Goal: Check status: Check status

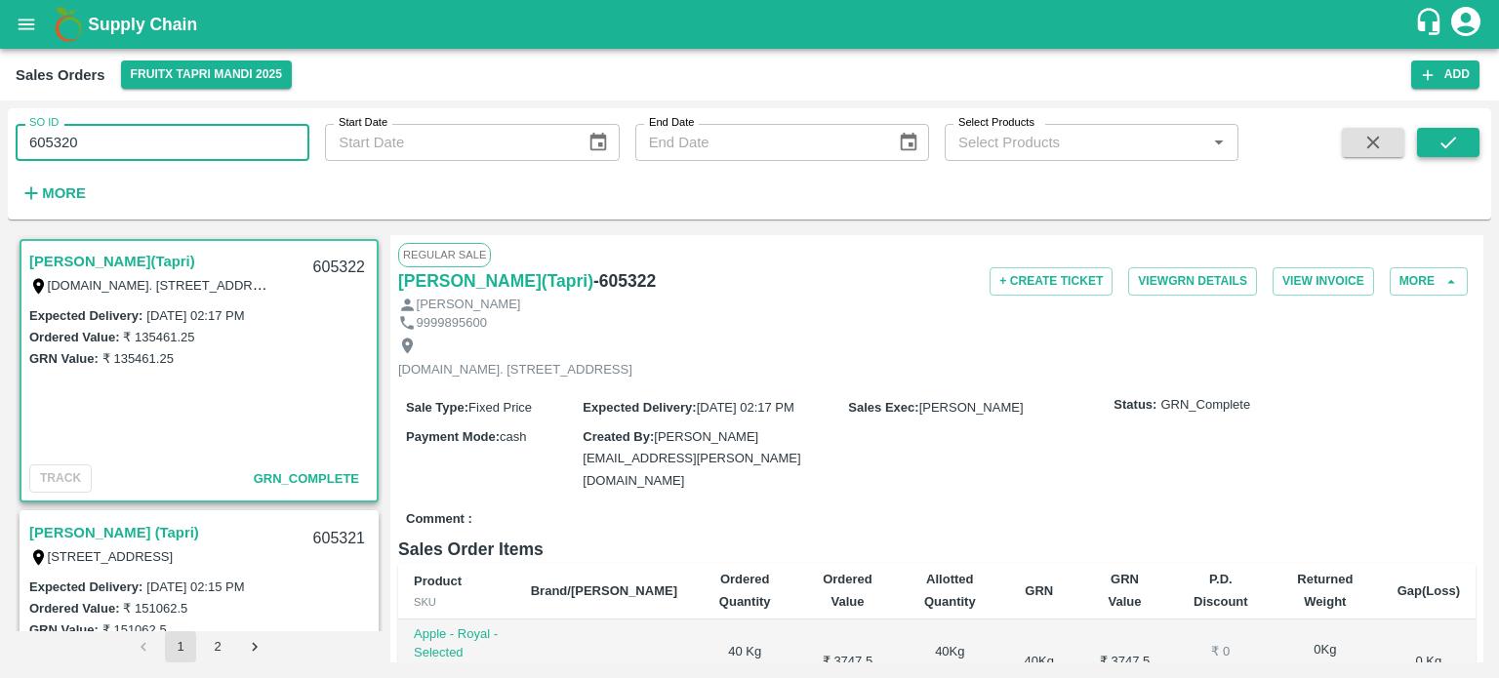
type input "605320"
click at [1456, 147] on icon "submit" at bounding box center [1447, 142] width 21 height 21
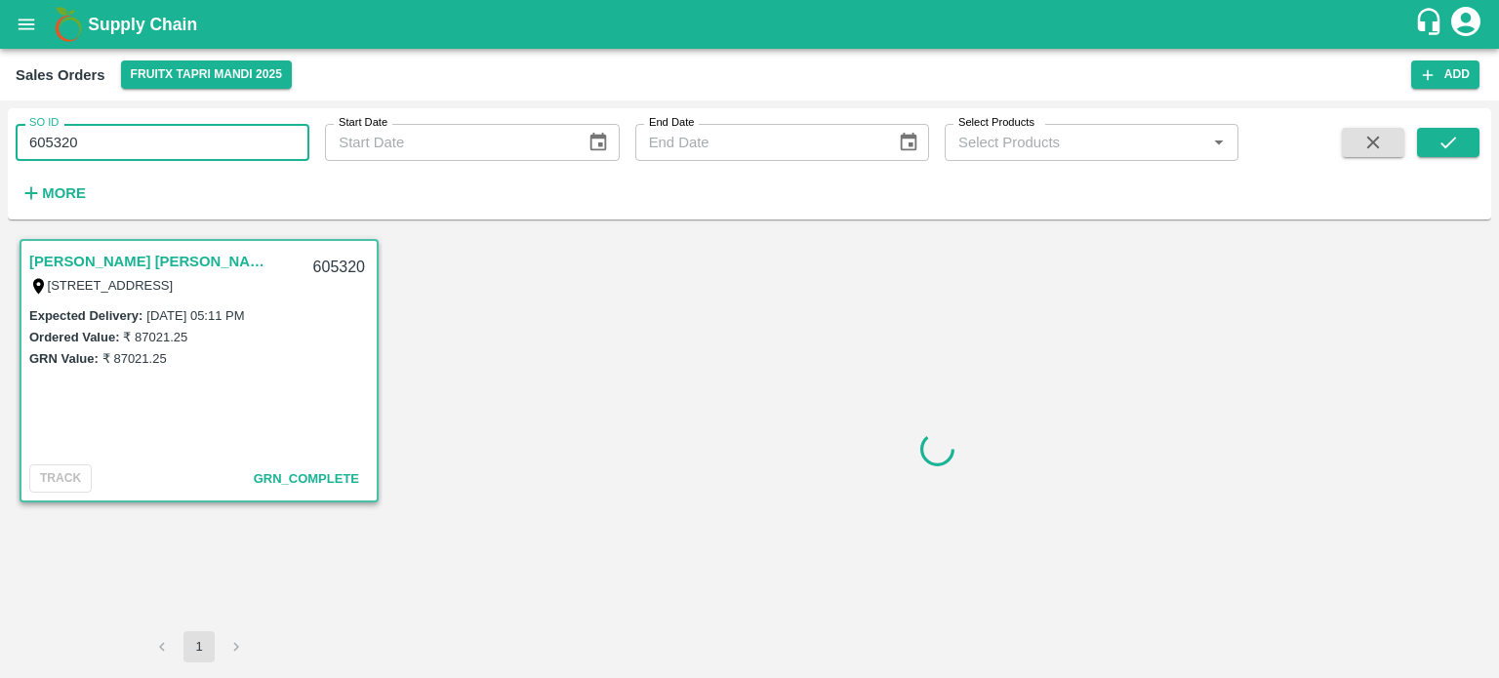
click at [207, 167] on div "SO ID 605320 SO ID Start Date Start Date End Date End Date Select Products Sele…" at bounding box center [619, 158] width 1238 height 101
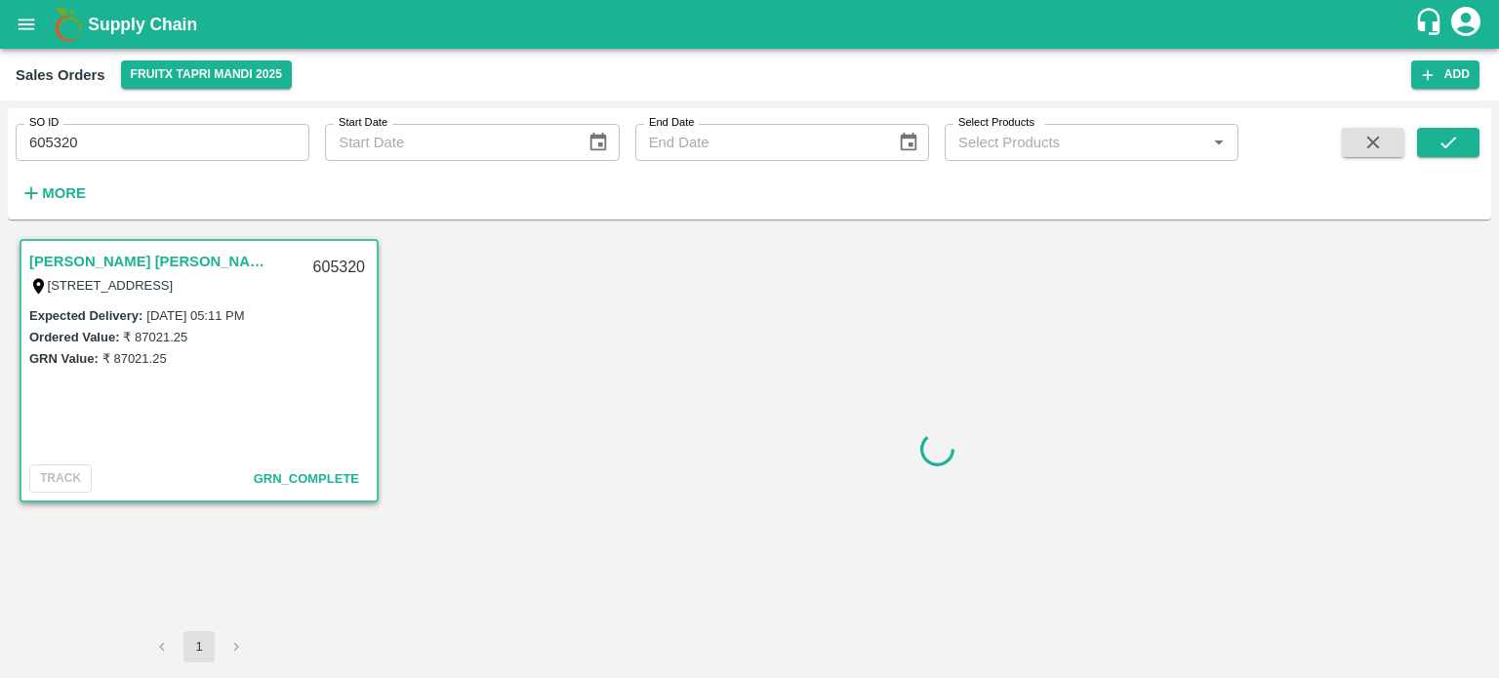
click at [198, 146] on input "605320" at bounding box center [163, 142] width 294 height 37
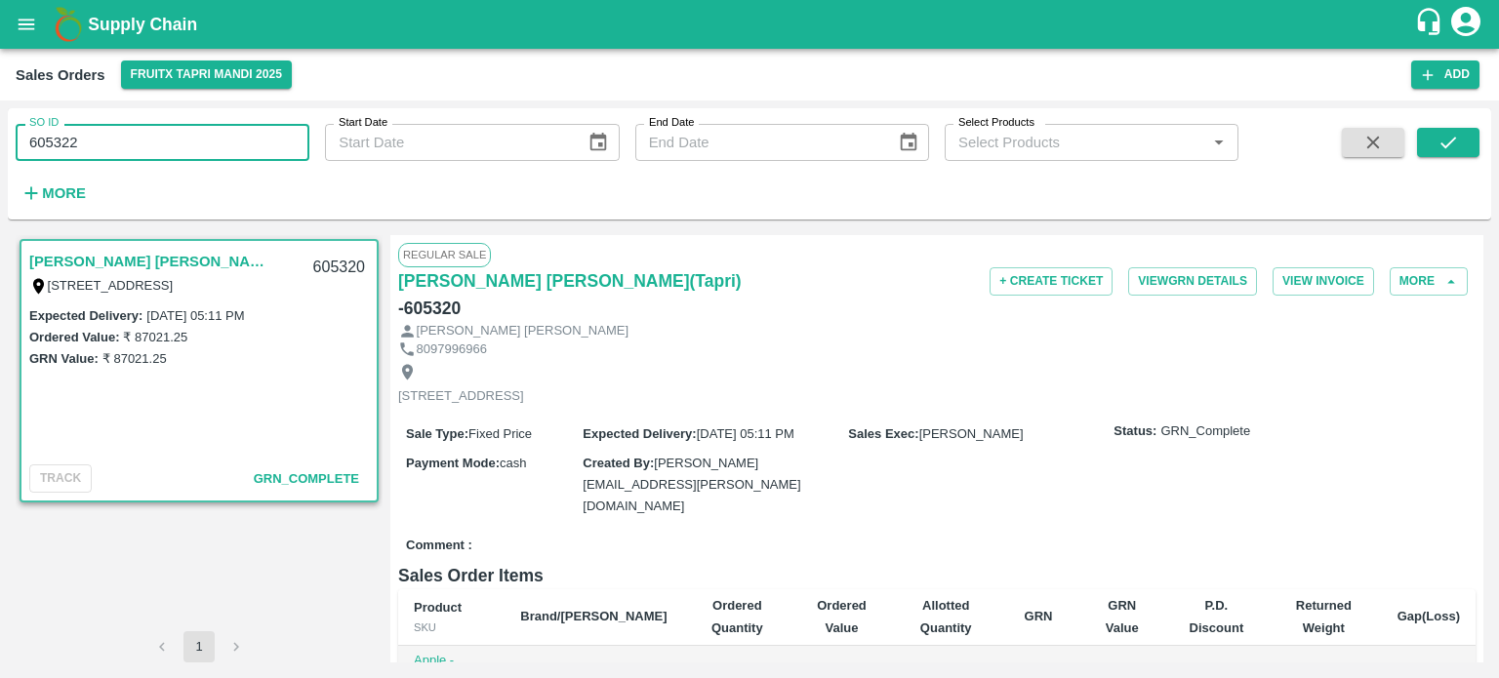
click at [198, 146] on input "605322" at bounding box center [163, 142] width 294 height 37
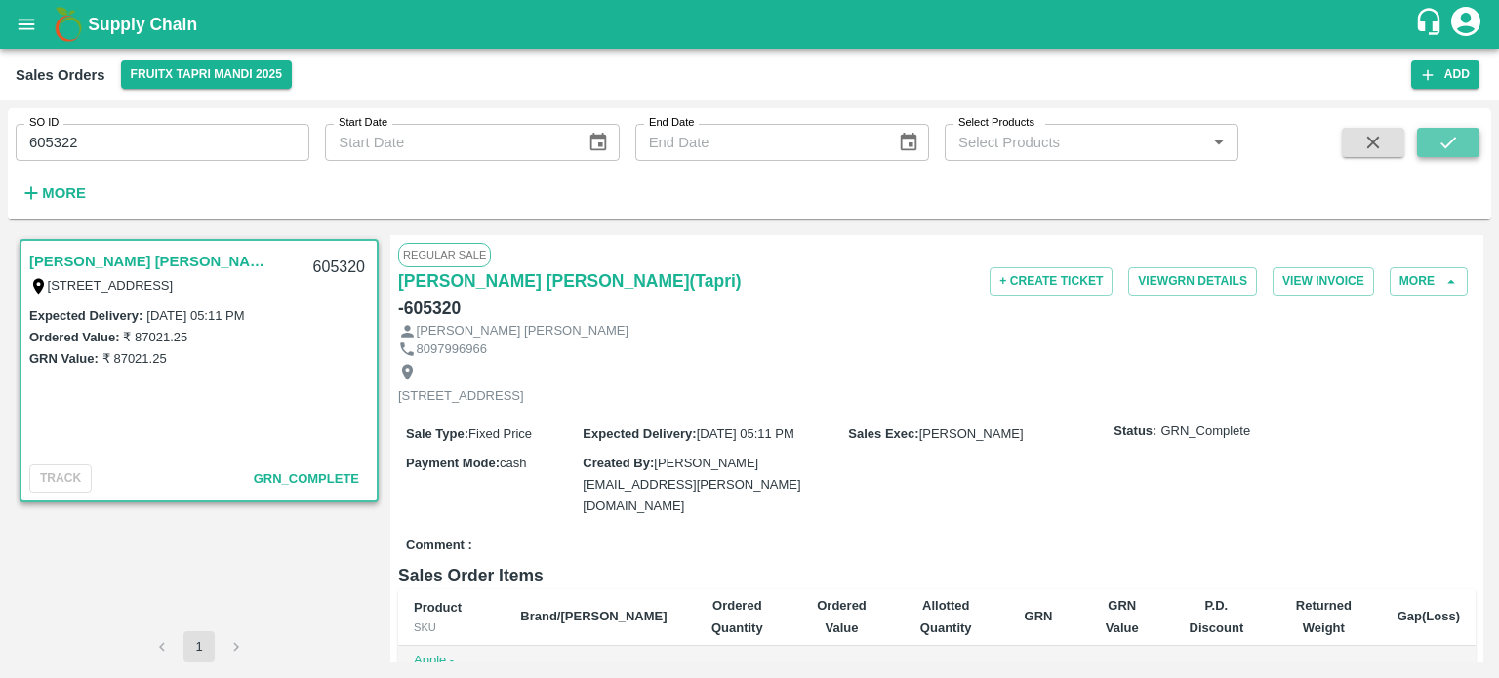
click at [1477, 146] on button "submit" at bounding box center [1448, 142] width 62 height 29
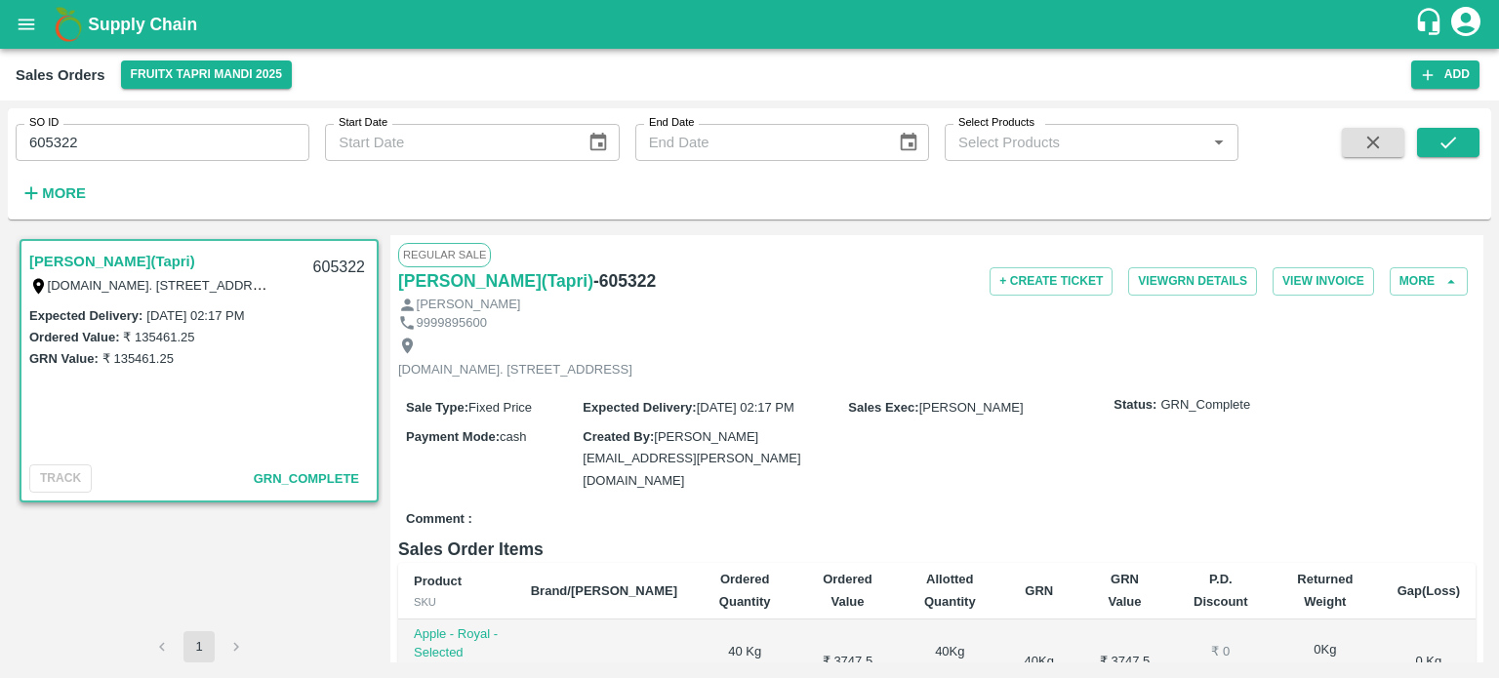
click at [137, 141] on input "605322" at bounding box center [163, 142] width 294 height 37
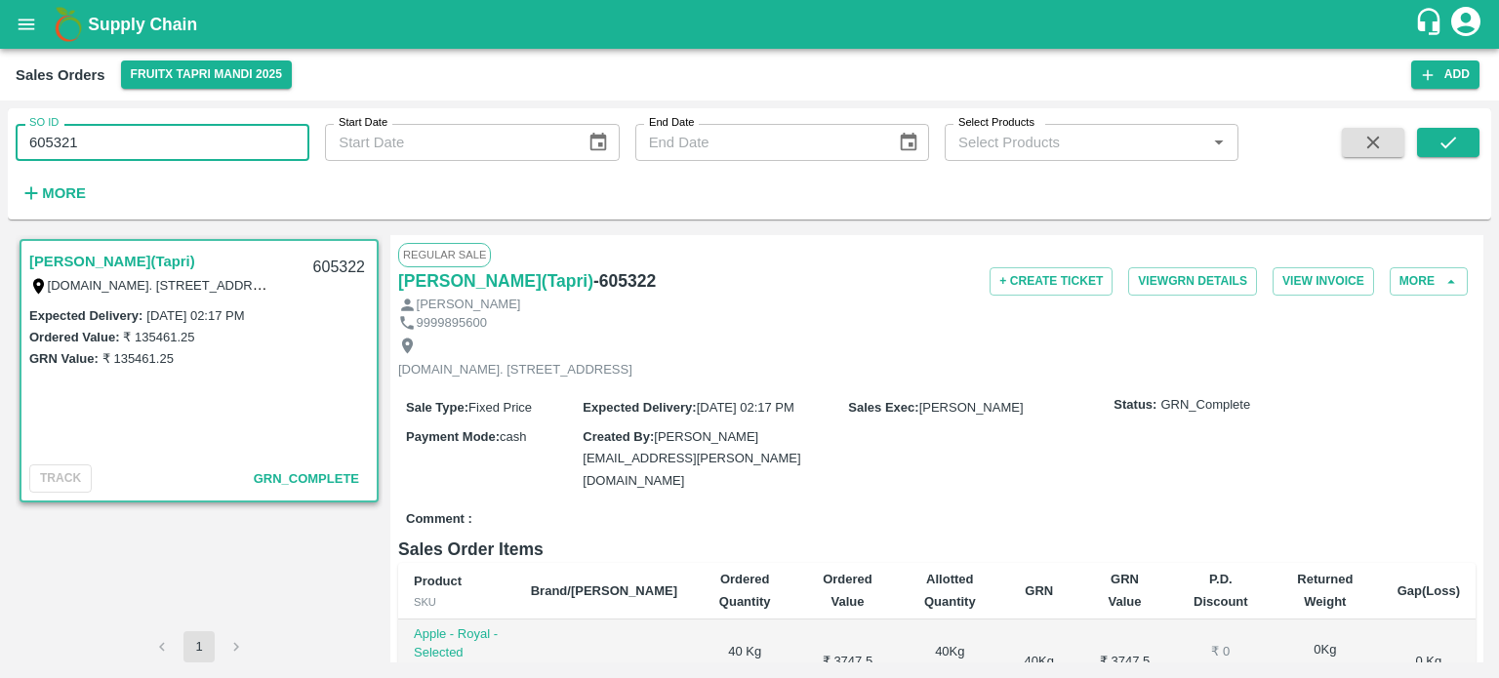
click at [137, 141] on input "605321" at bounding box center [163, 142] width 294 height 37
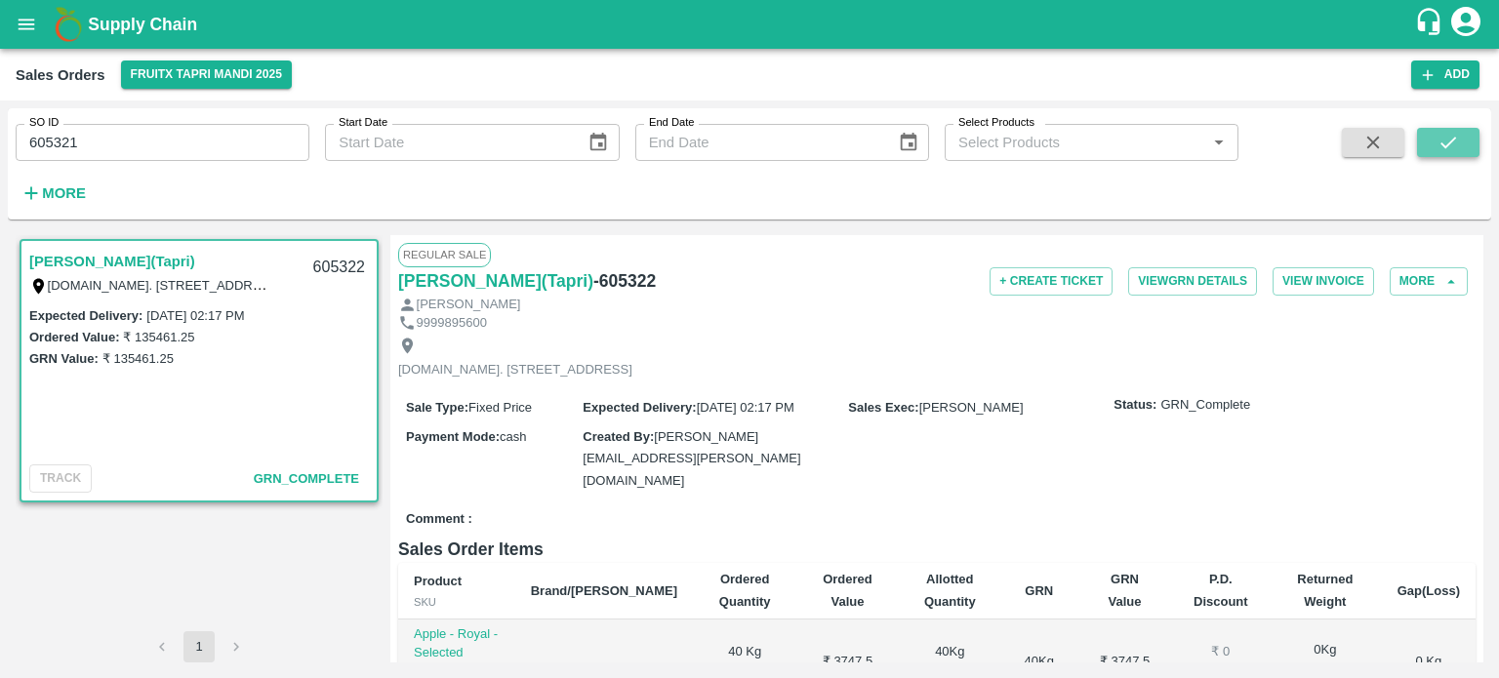
click at [1457, 152] on icon "submit" at bounding box center [1447, 142] width 21 height 21
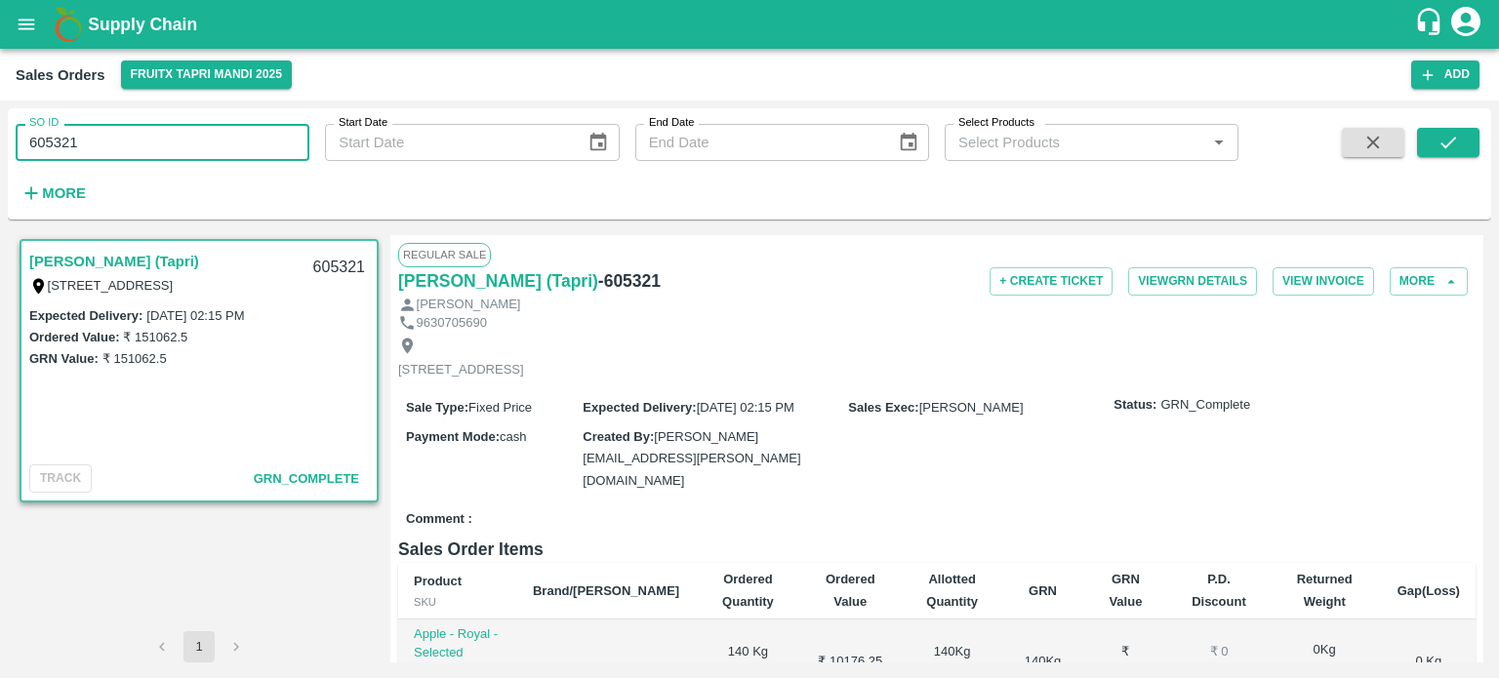
drag, startPoint x: 60, startPoint y: 138, endPoint x: 180, endPoint y: 132, distance: 119.2
click at [179, 140] on input "605321" at bounding box center [163, 142] width 294 height 37
click at [240, 155] on input "605319" at bounding box center [163, 142] width 294 height 37
click at [1431, 146] on button "submit" at bounding box center [1448, 142] width 62 height 29
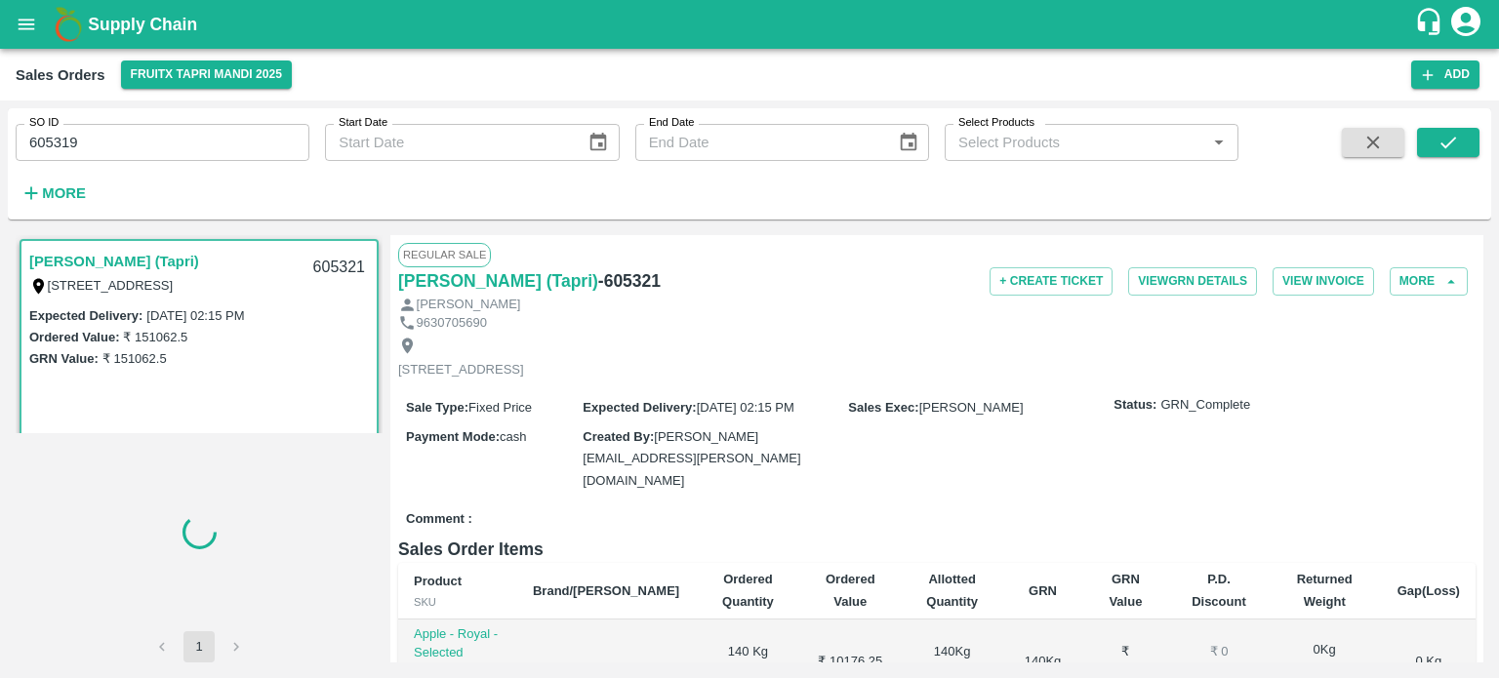
click at [245, 140] on input "605319" at bounding box center [163, 142] width 294 height 37
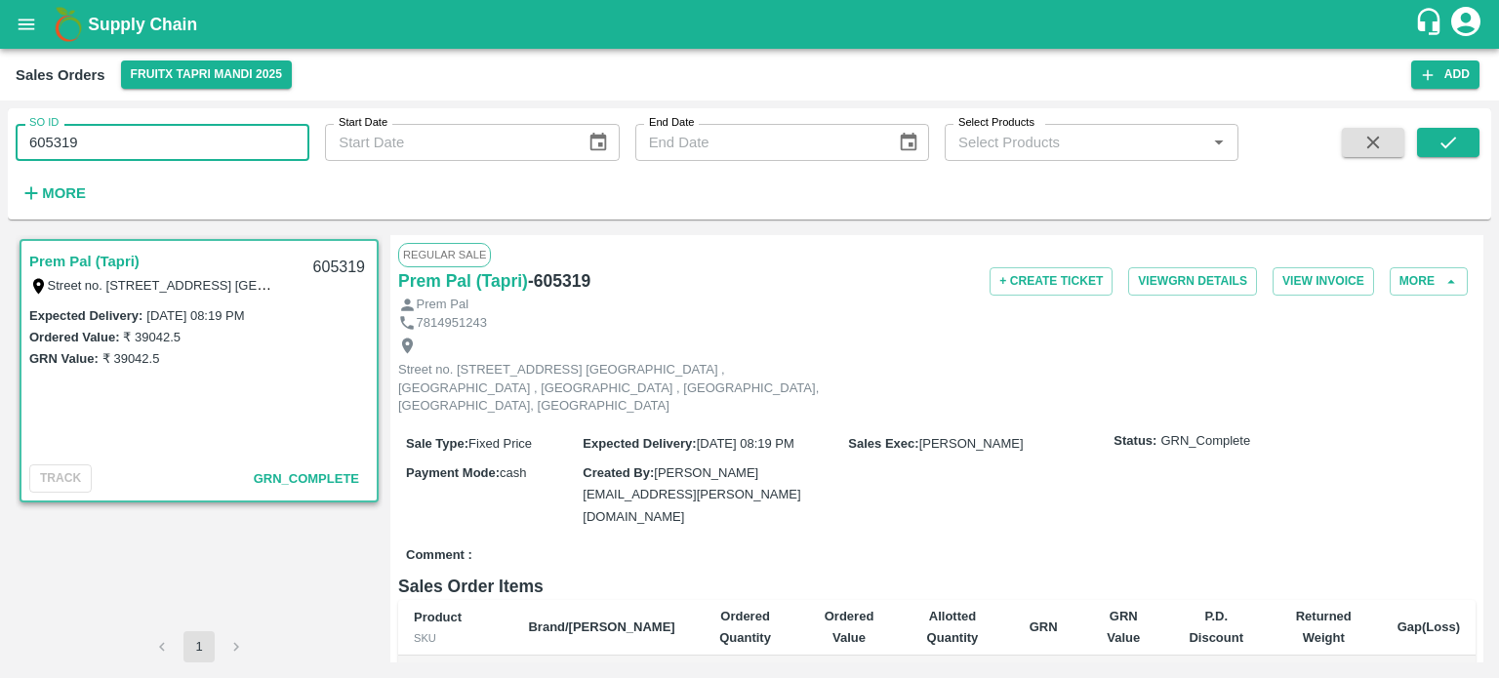
drag, startPoint x: 59, startPoint y: 136, endPoint x: 357, endPoint y: 151, distance: 299.0
click at [357, 151] on div "SO ID 605319 SO ID Start Date Start Date End Date End Date Select Products Sele…" at bounding box center [619, 158] width 1238 height 101
click at [190, 153] on input "605305" at bounding box center [163, 142] width 294 height 37
click at [1440, 140] on icon "submit" at bounding box center [1447, 142] width 21 height 21
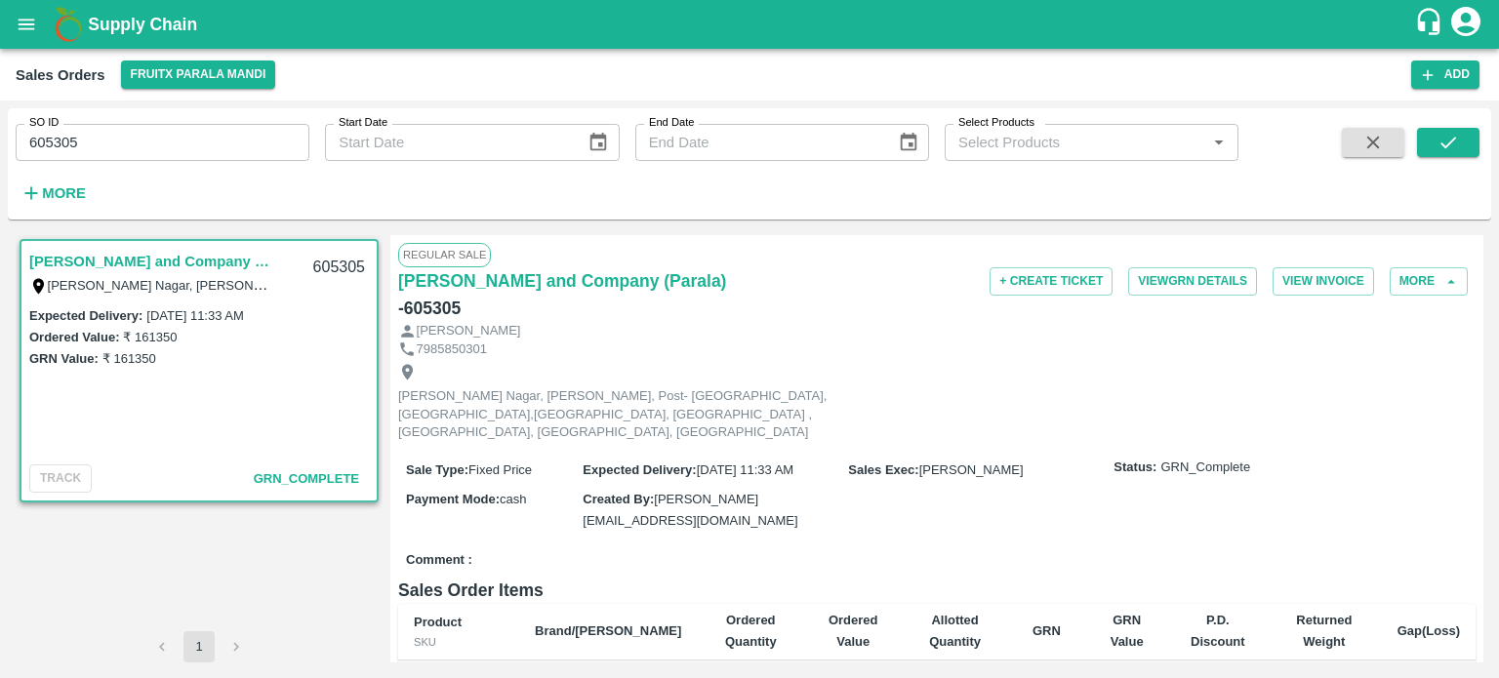
drag, startPoint x: 70, startPoint y: 152, endPoint x: 203, endPoint y: 152, distance: 132.7
click at [203, 152] on input "605305" at bounding box center [163, 142] width 294 height 37
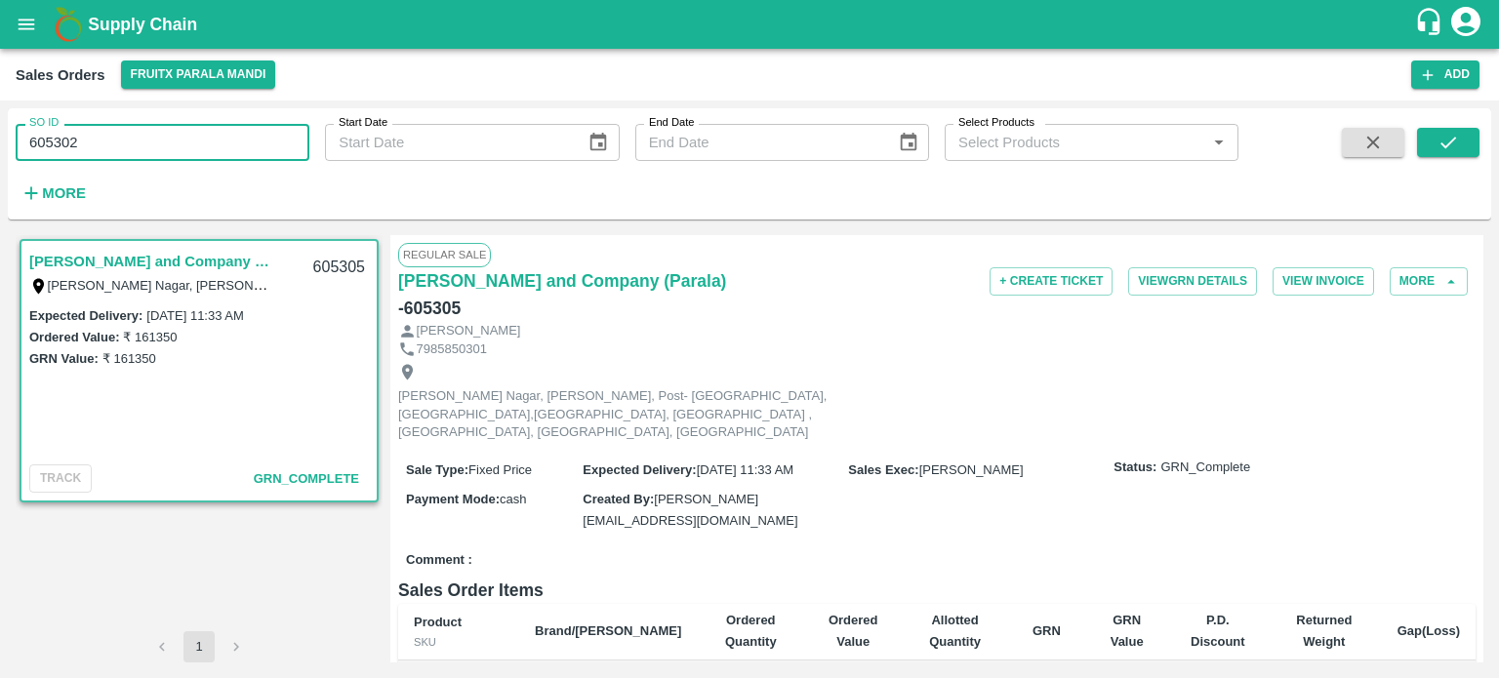
click at [172, 148] on input "605302" at bounding box center [163, 142] width 294 height 37
click at [1428, 148] on button "submit" at bounding box center [1448, 142] width 62 height 29
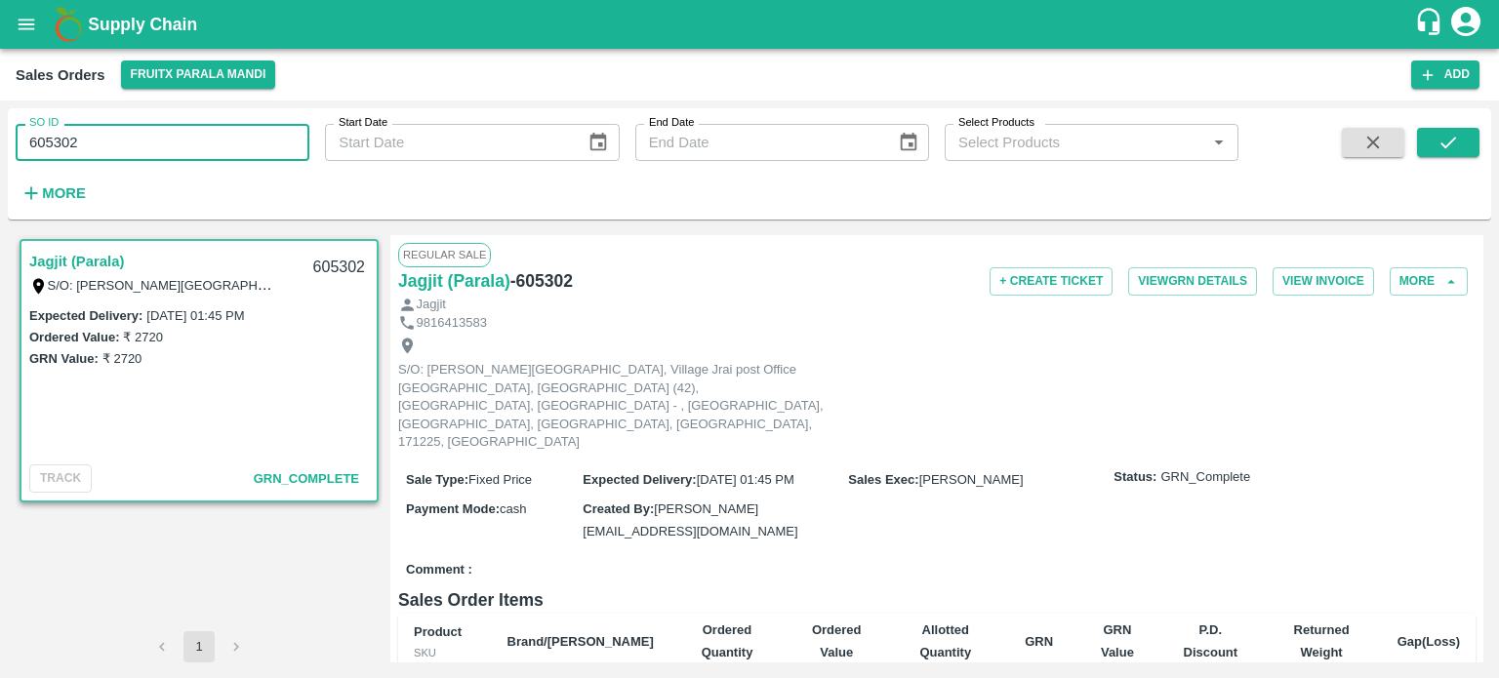
drag, startPoint x: 68, startPoint y: 152, endPoint x: 168, endPoint y: 151, distance: 99.5
click at [168, 151] on input "605302" at bounding box center [163, 142] width 294 height 37
click at [168, 151] on input "605303" at bounding box center [163, 142] width 294 height 37
drag, startPoint x: 1460, startPoint y: 134, endPoint x: 1443, endPoint y: 142, distance: 18.8
click at [1459, 134] on button "submit" at bounding box center [1448, 142] width 62 height 29
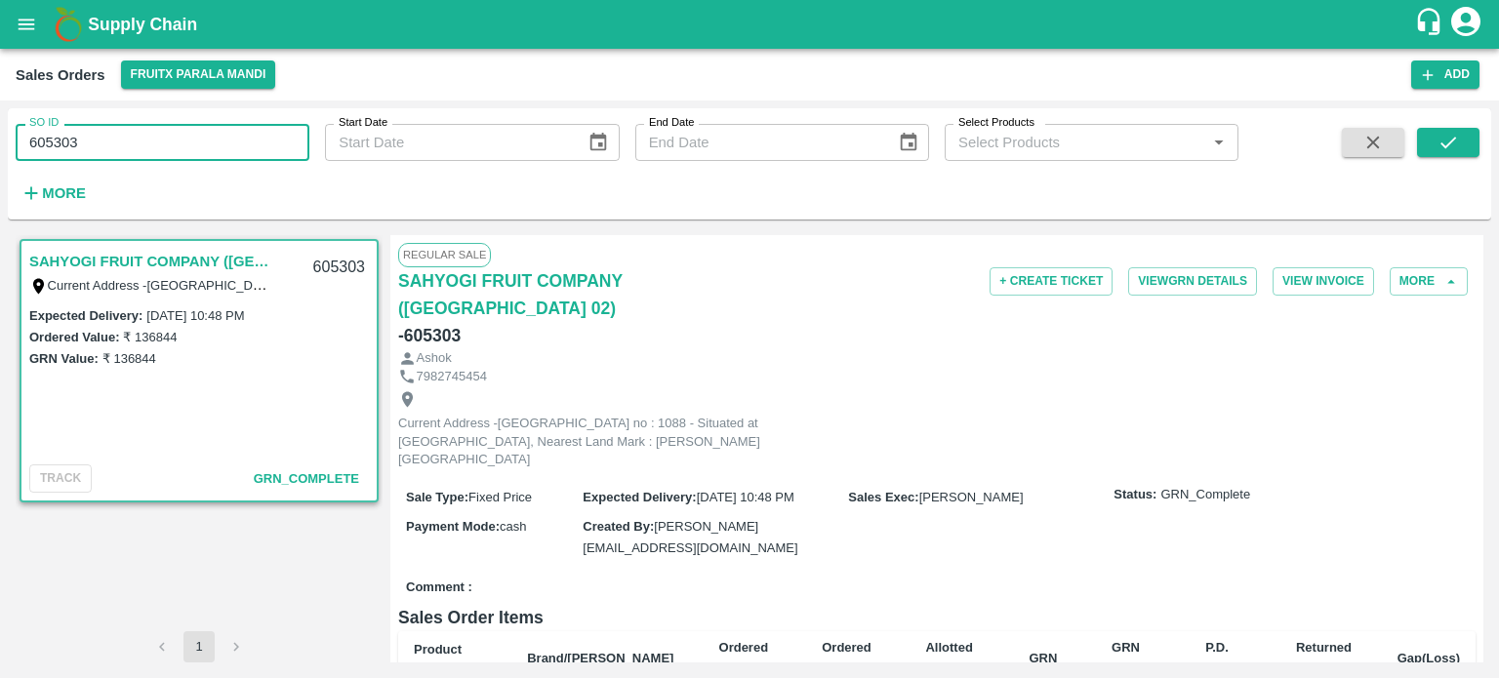
drag, startPoint x: 55, startPoint y: 138, endPoint x: 362, endPoint y: 172, distance: 309.2
click at [362, 172] on div "SO ID 605303 SO ID Start Date Start Date End Date End Date Select Products Sele…" at bounding box center [619, 158] width 1238 height 101
click at [251, 132] on input "605277" at bounding box center [163, 142] width 294 height 37
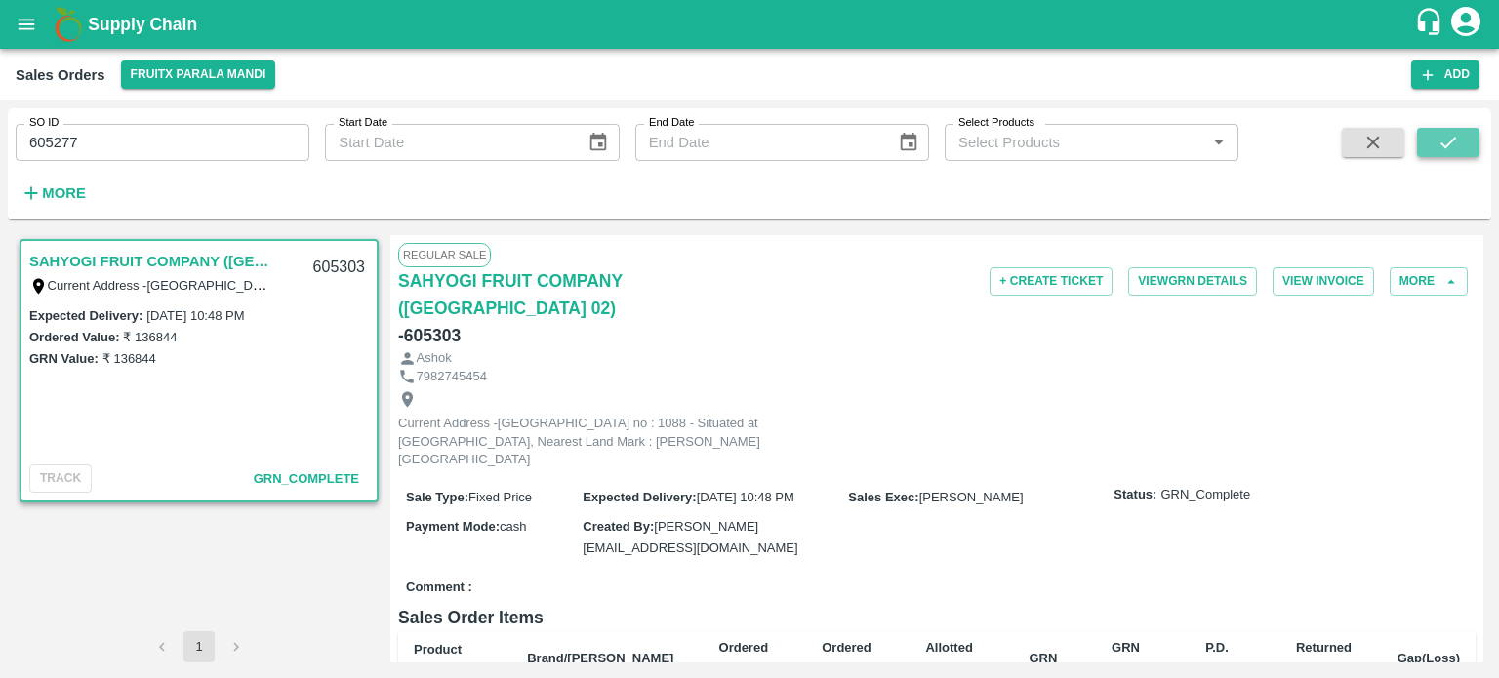
click at [1448, 143] on icon "submit" at bounding box center [1448, 143] width 16 height 12
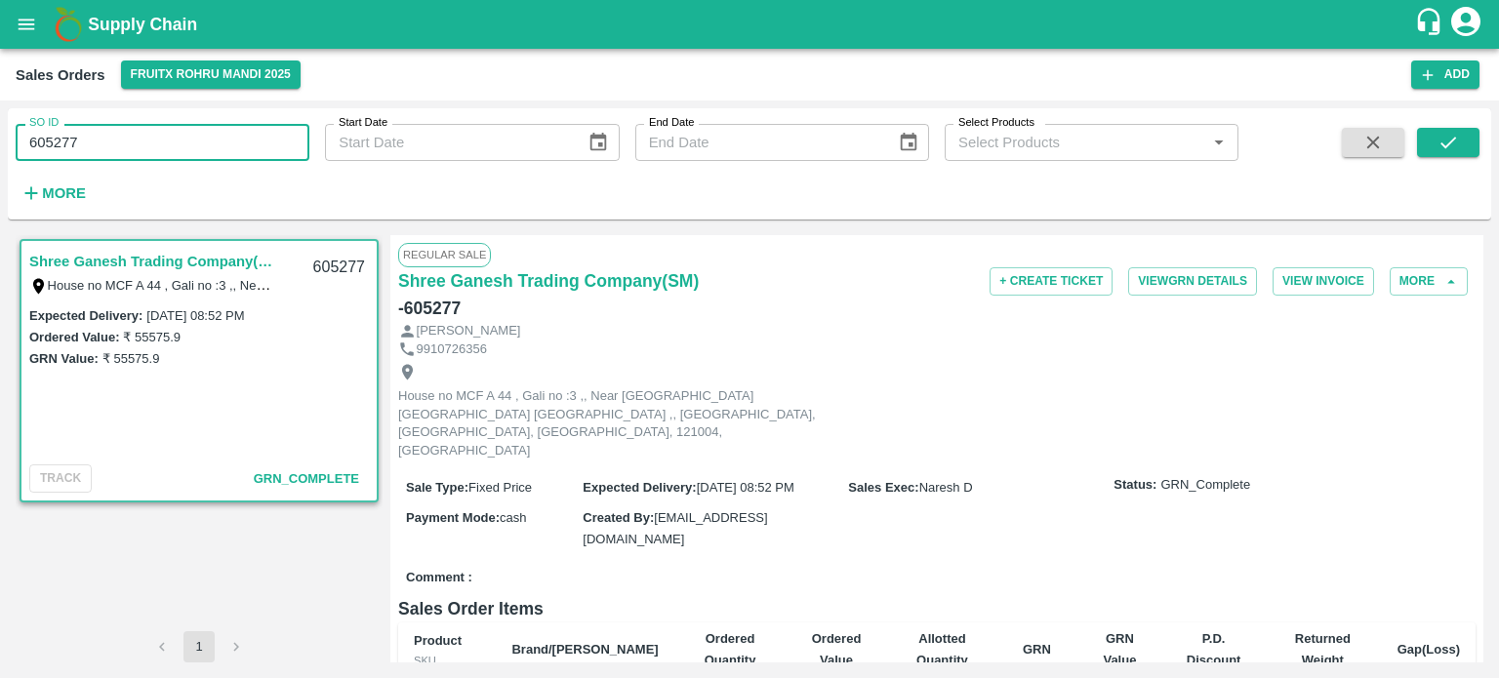
drag, startPoint x: 62, startPoint y: 140, endPoint x: 380, endPoint y: 163, distance: 318.0
click at [380, 163] on div "SO ID 605277 SO ID Start Date Start Date End Date End Date Select Products Sele…" at bounding box center [619, 158] width 1238 height 101
click at [298, 146] on input "605287" at bounding box center [163, 142] width 294 height 37
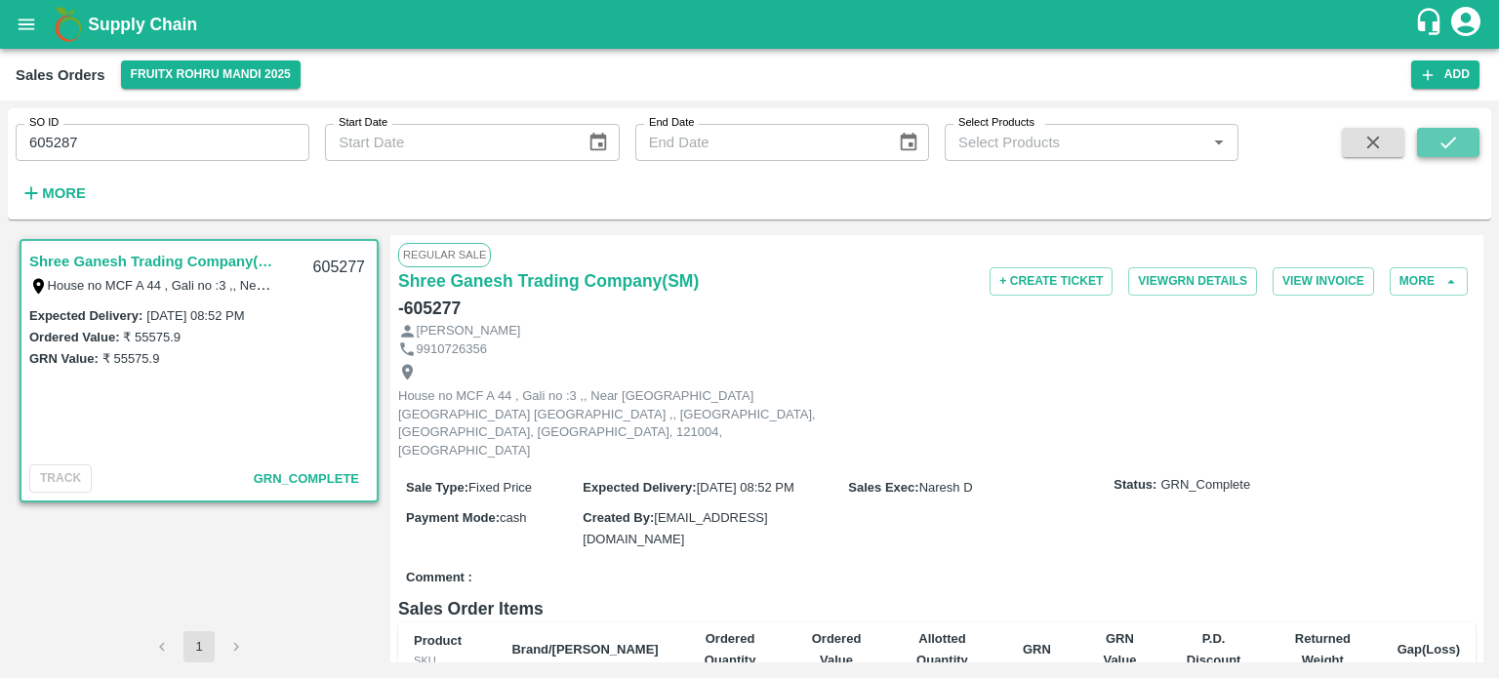
click at [1447, 144] on icon "submit" at bounding box center [1448, 143] width 16 height 12
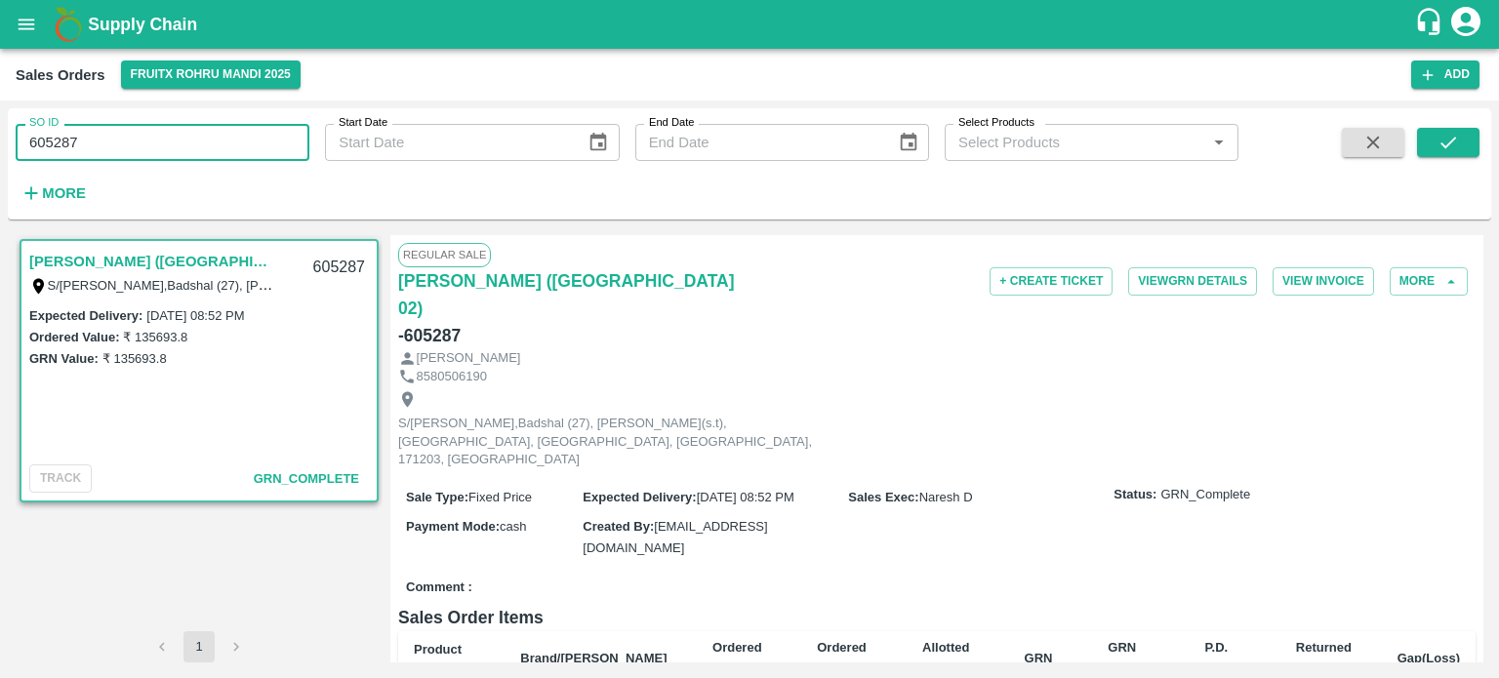
drag, startPoint x: 52, startPoint y: 140, endPoint x: 242, endPoint y: 124, distance: 190.9
click at [242, 130] on input "605287" at bounding box center [163, 142] width 294 height 37
click at [242, 124] on input "605301" at bounding box center [163, 142] width 294 height 37
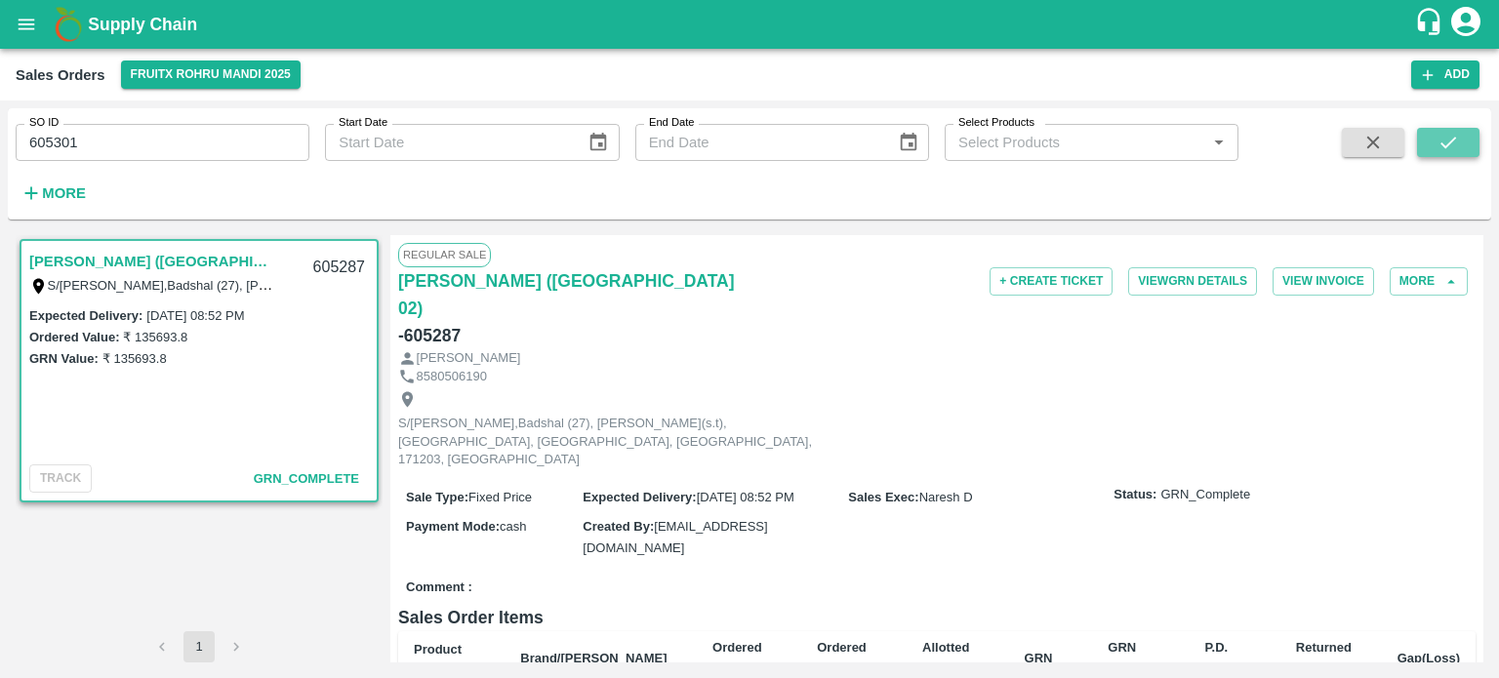
click at [1456, 151] on icon "submit" at bounding box center [1447, 142] width 21 height 21
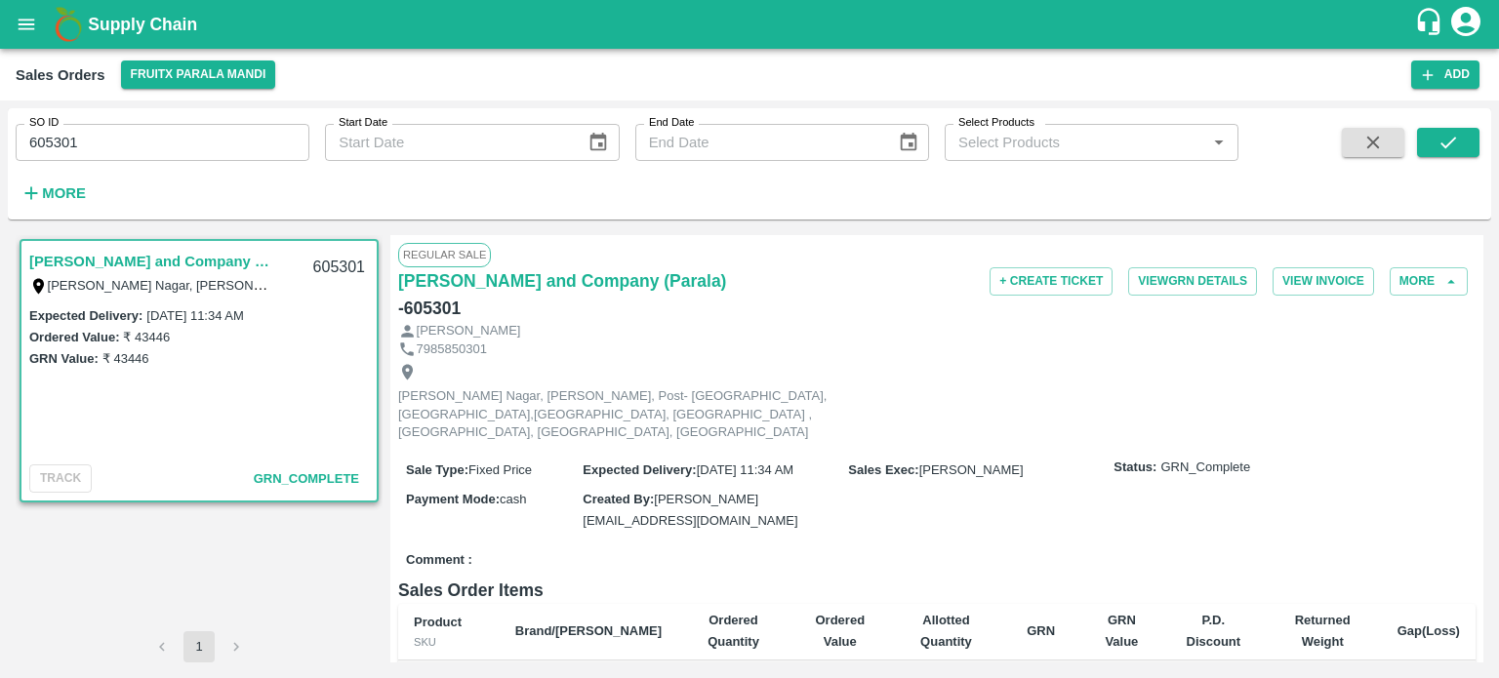
drag, startPoint x: 55, startPoint y: 134, endPoint x: 298, endPoint y: 161, distance: 244.5
click at [298, 161] on input "605301" at bounding box center [163, 142] width 294 height 37
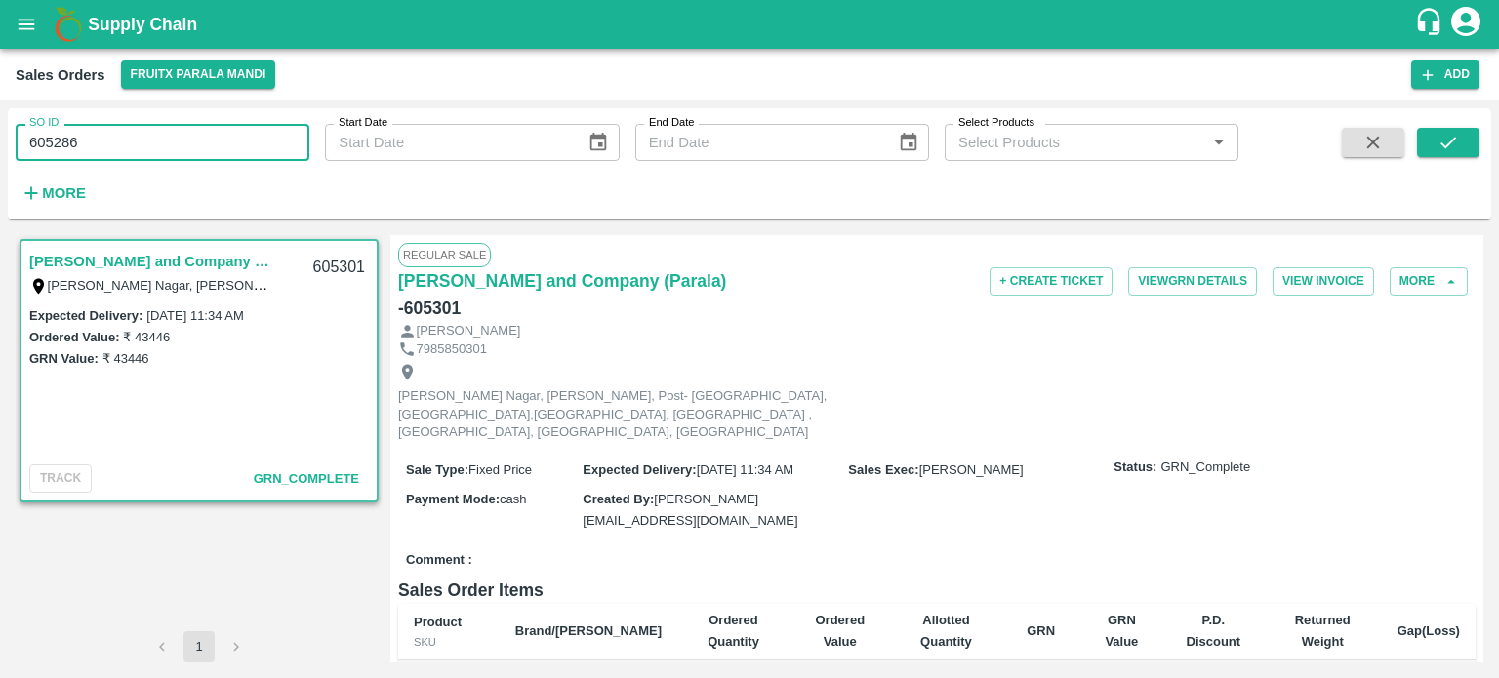
click at [297, 159] on input "605286" at bounding box center [163, 142] width 294 height 37
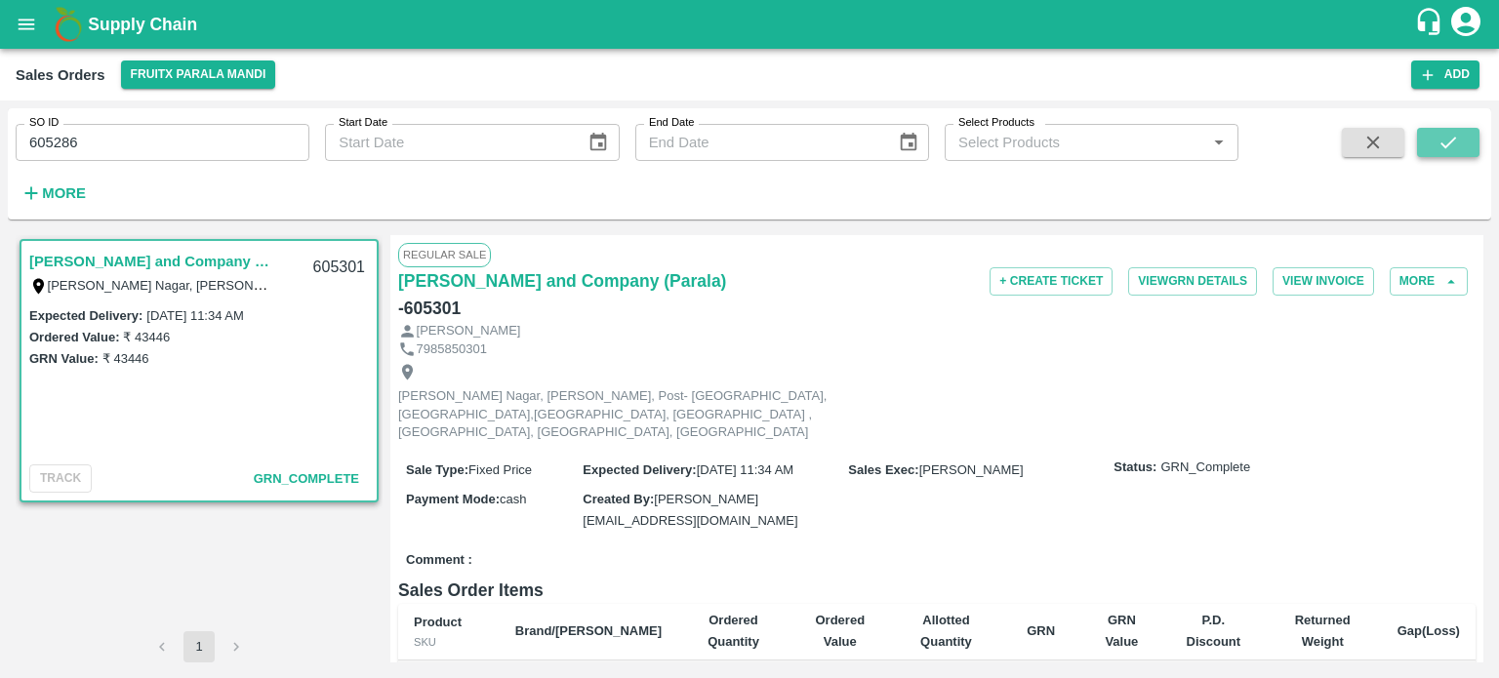
click at [1454, 150] on icon "submit" at bounding box center [1447, 142] width 21 height 21
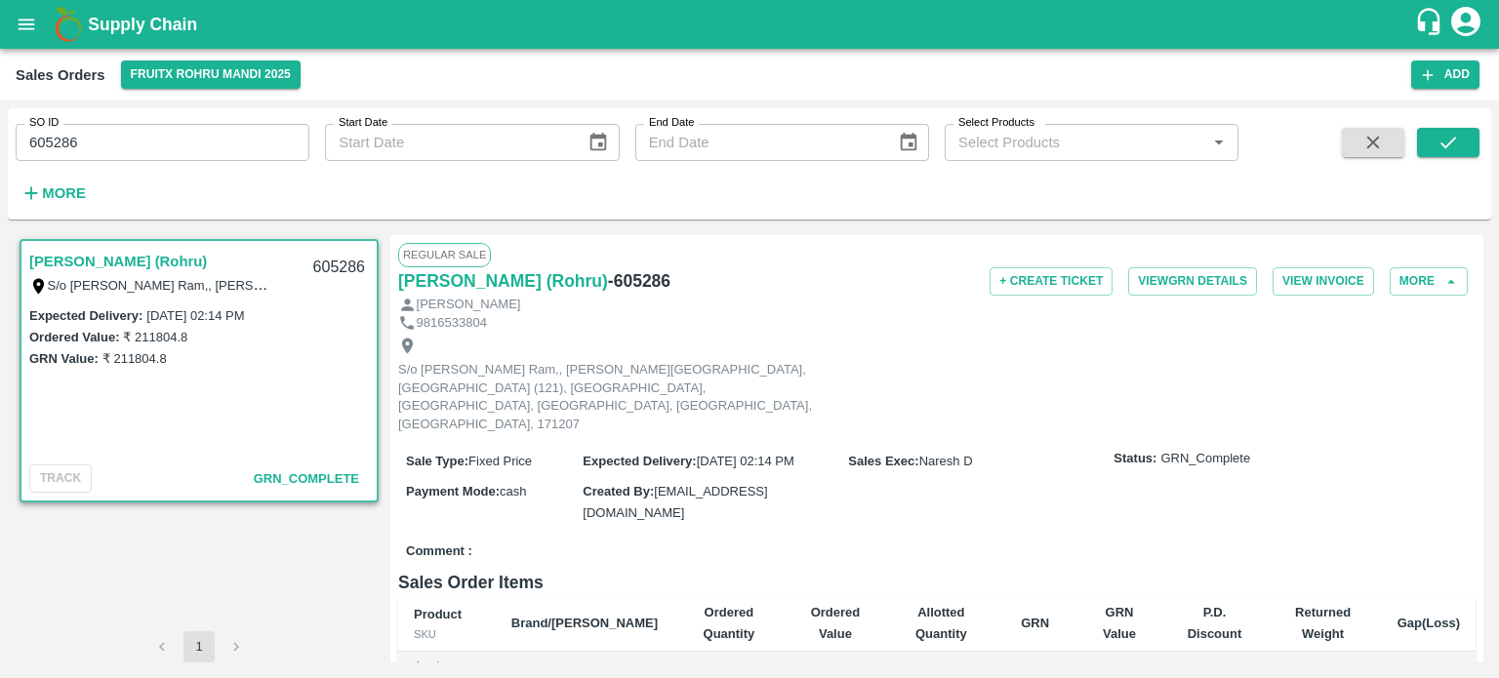
click at [199, 143] on input "605286" at bounding box center [163, 142] width 294 height 37
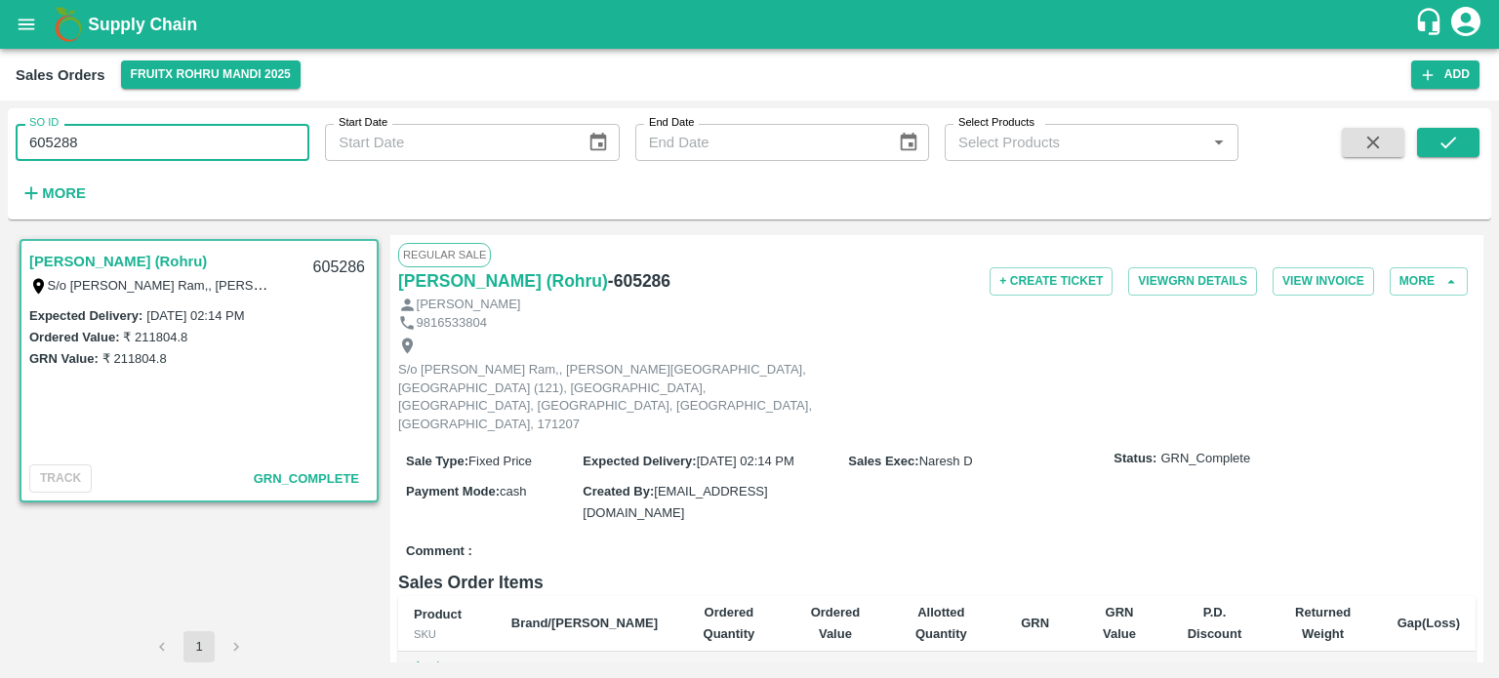
click at [199, 143] on input "605288" at bounding box center [163, 142] width 294 height 37
click at [1461, 134] on button "submit" at bounding box center [1448, 142] width 62 height 29
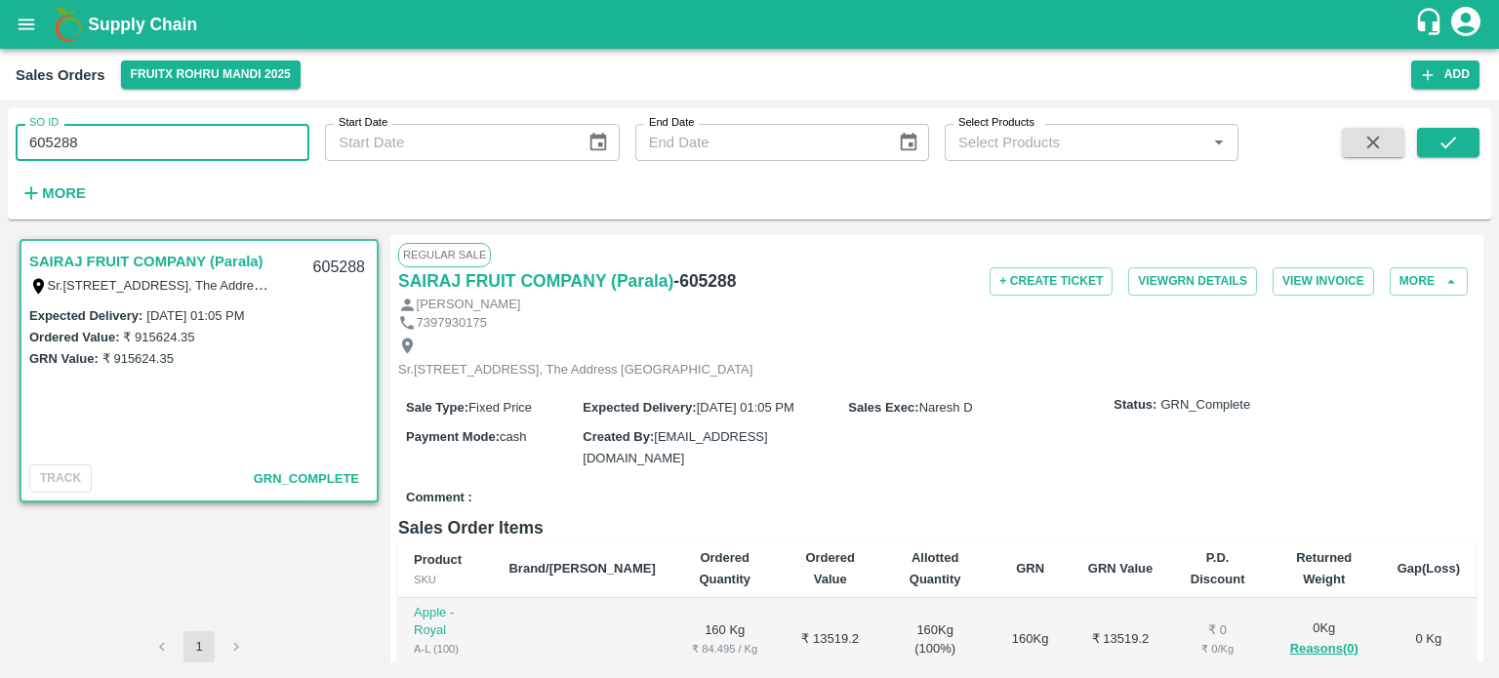
drag, startPoint x: 60, startPoint y: 140, endPoint x: 258, endPoint y: 158, distance: 198.8
click at [258, 158] on input "605288" at bounding box center [163, 142] width 294 height 37
click at [249, 129] on input "605298" at bounding box center [163, 142] width 294 height 37
click at [1426, 140] on button "submit" at bounding box center [1448, 142] width 62 height 29
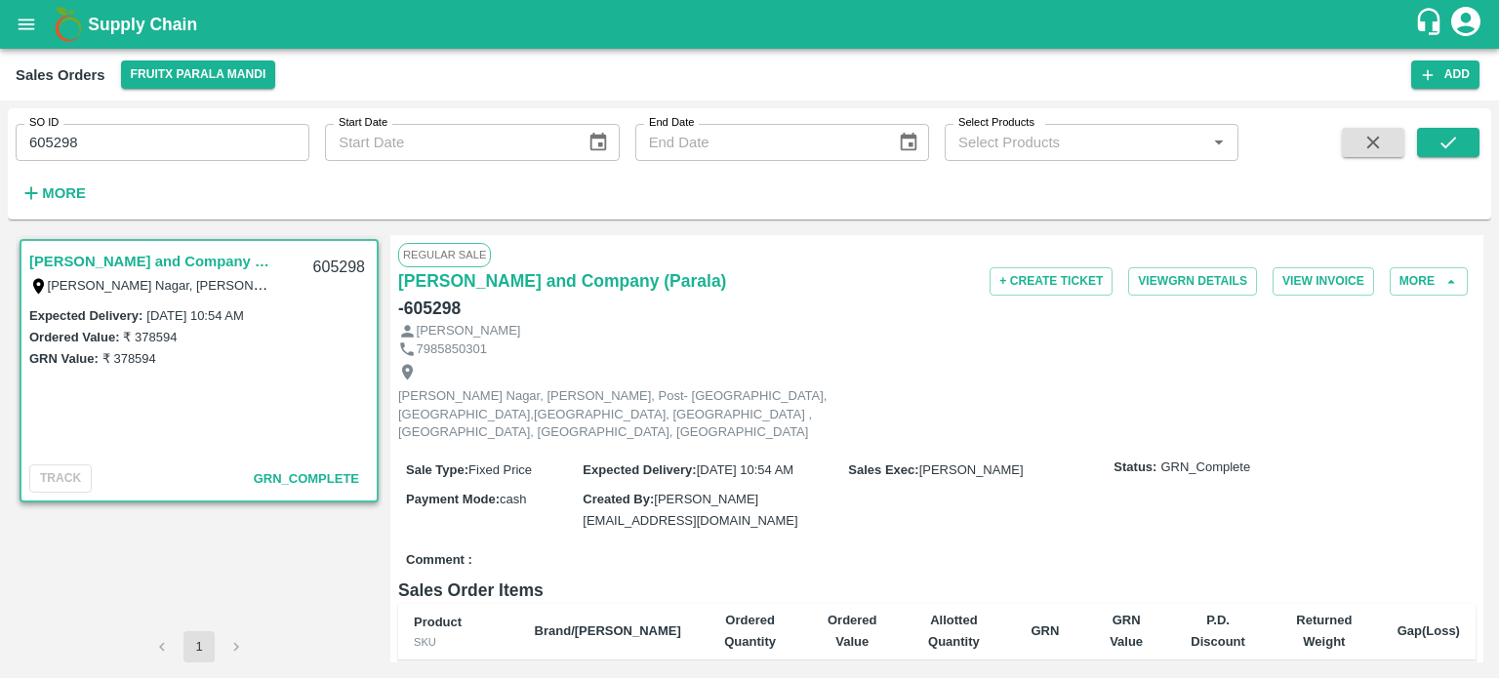
click at [172, 137] on input "605298" at bounding box center [163, 142] width 294 height 37
click at [1464, 153] on button "submit" at bounding box center [1448, 142] width 62 height 29
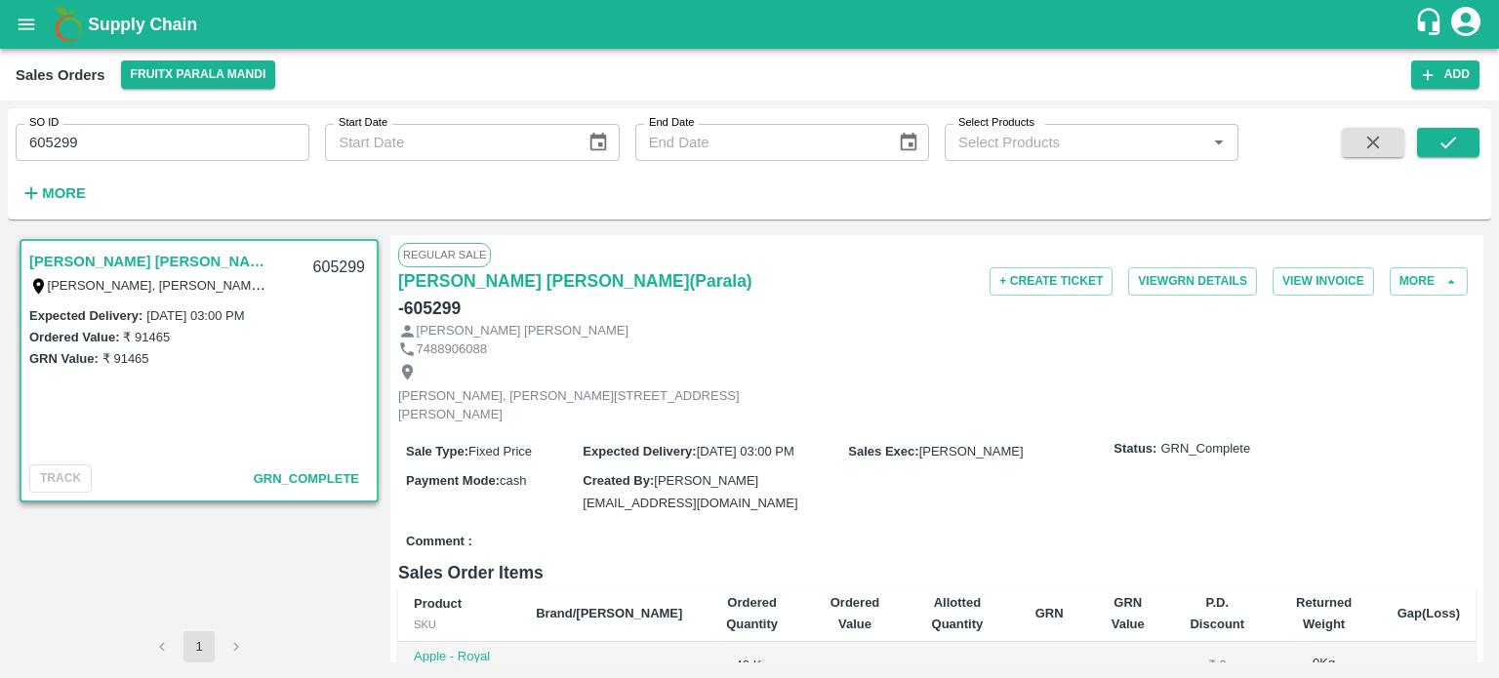
click at [221, 145] on input "605299" at bounding box center [163, 142] width 294 height 37
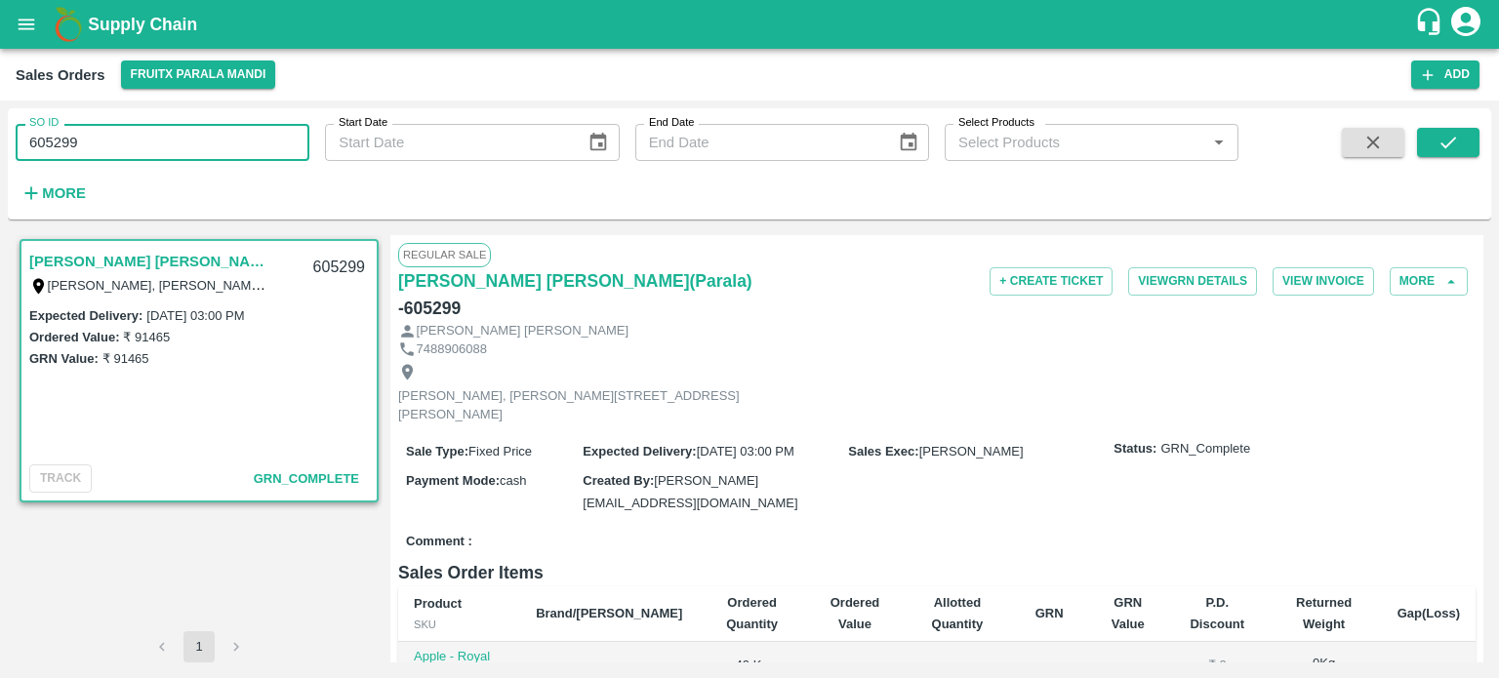
click at [221, 145] on input "605299" at bounding box center [163, 142] width 294 height 37
drag, startPoint x: 152, startPoint y: 124, endPoint x: 170, endPoint y: 112, distance: 21.1
click at [172, 121] on div "SO ID 605299 SO ID" at bounding box center [154, 134] width 309 height 53
click at [155, 131] on input "605276" at bounding box center [163, 142] width 294 height 37
click at [1435, 132] on button "submit" at bounding box center [1448, 142] width 62 height 29
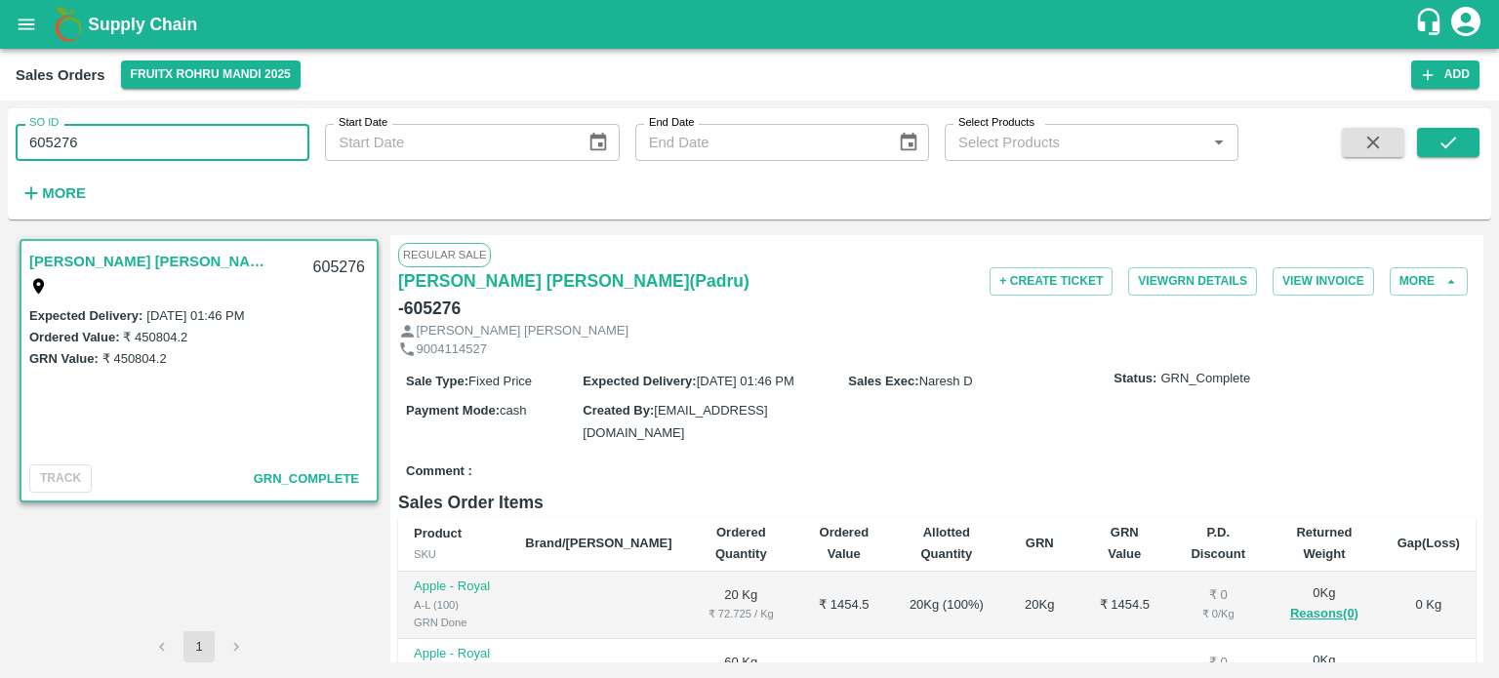
drag, startPoint x: 56, startPoint y: 138, endPoint x: 148, endPoint y: 147, distance: 93.2
click at [148, 147] on input "605276" at bounding box center [163, 142] width 294 height 37
click at [148, 147] on input "605300" at bounding box center [163, 142] width 294 height 37
click at [1429, 153] on button "submit" at bounding box center [1448, 142] width 62 height 29
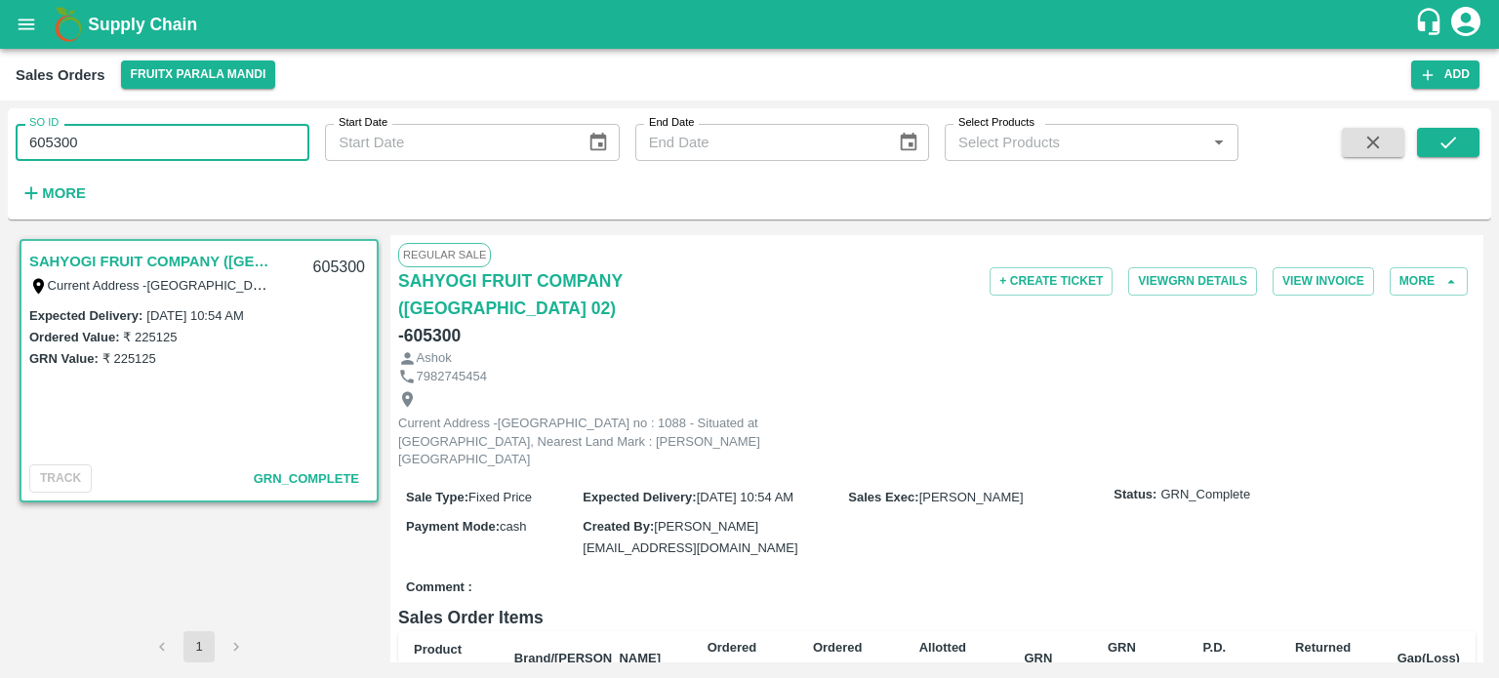
drag, startPoint x: 57, startPoint y: 140, endPoint x: 156, endPoint y: 132, distance: 99.8
click at [156, 132] on input "605300" at bounding box center [163, 142] width 294 height 37
click at [156, 132] on input "605283" at bounding box center [163, 142] width 294 height 37
click at [1441, 141] on icon "submit" at bounding box center [1447, 142] width 21 height 21
drag, startPoint x: 60, startPoint y: 136, endPoint x: 209, endPoint y: 144, distance: 149.5
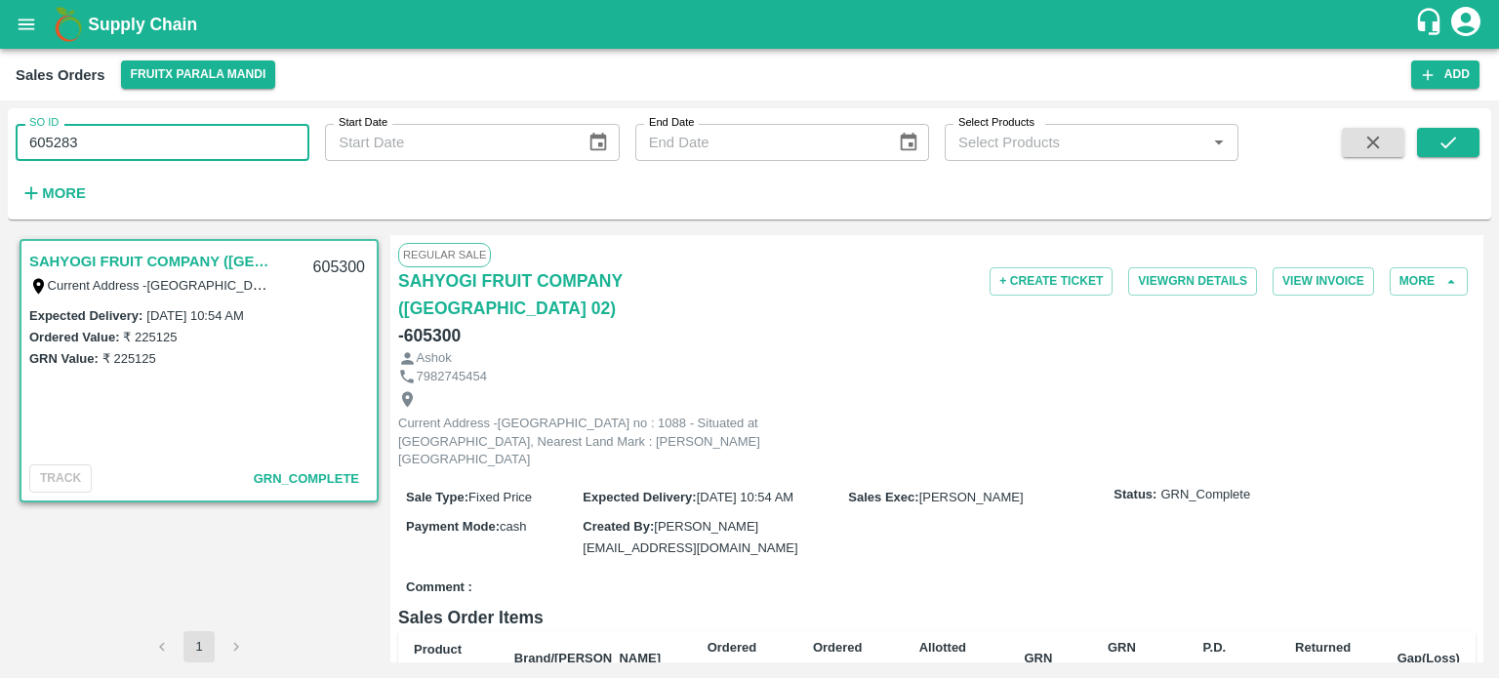
click at [210, 147] on input "605283" at bounding box center [163, 142] width 294 height 37
drag, startPoint x: 62, startPoint y: 135, endPoint x: 209, endPoint y: 140, distance: 146.5
click at [208, 140] on input "605275" at bounding box center [163, 142] width 294 height 37
click at [1465, 147] on button "submit" at bounding box center [1448, 142] width 62 height 29
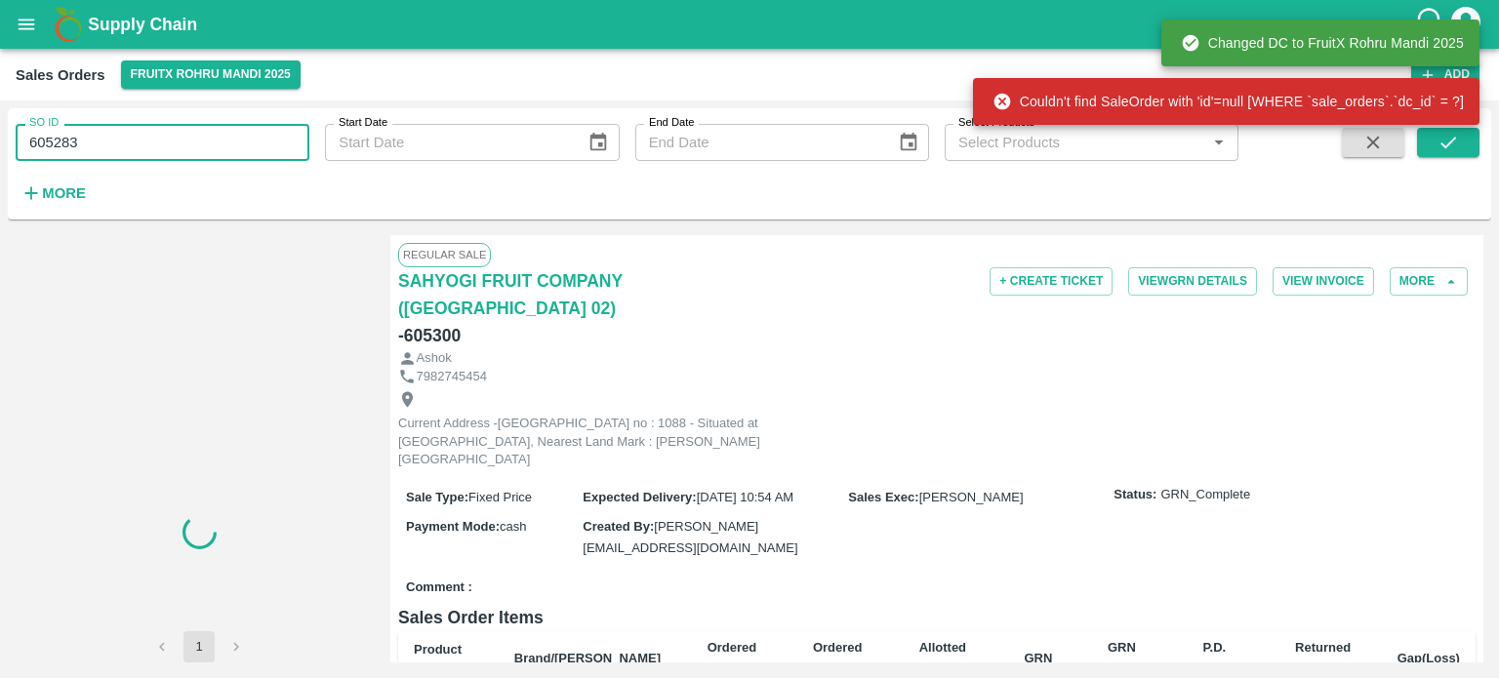
drag, startPoint x: 60, startPoint y: 140, endPoint x: 134, endPoint y: 142, distance: 73.2
click at [134, 142] on input "605283" at bounding box center [163, 142] width 294 height 37
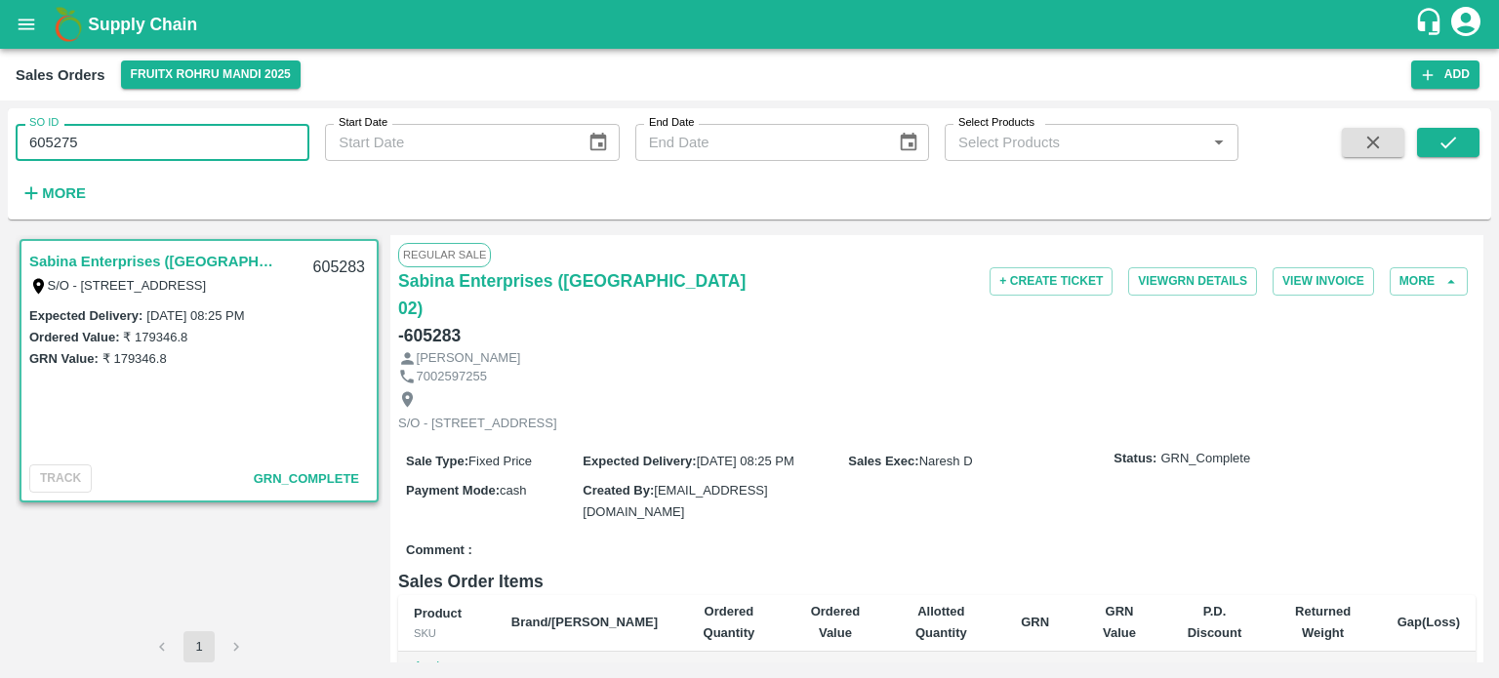
click at [133, 142] on input "605275" at bounding box center [163, 142] width 294 height 37
type input "605275"
type input "DD/MM/YYYY"
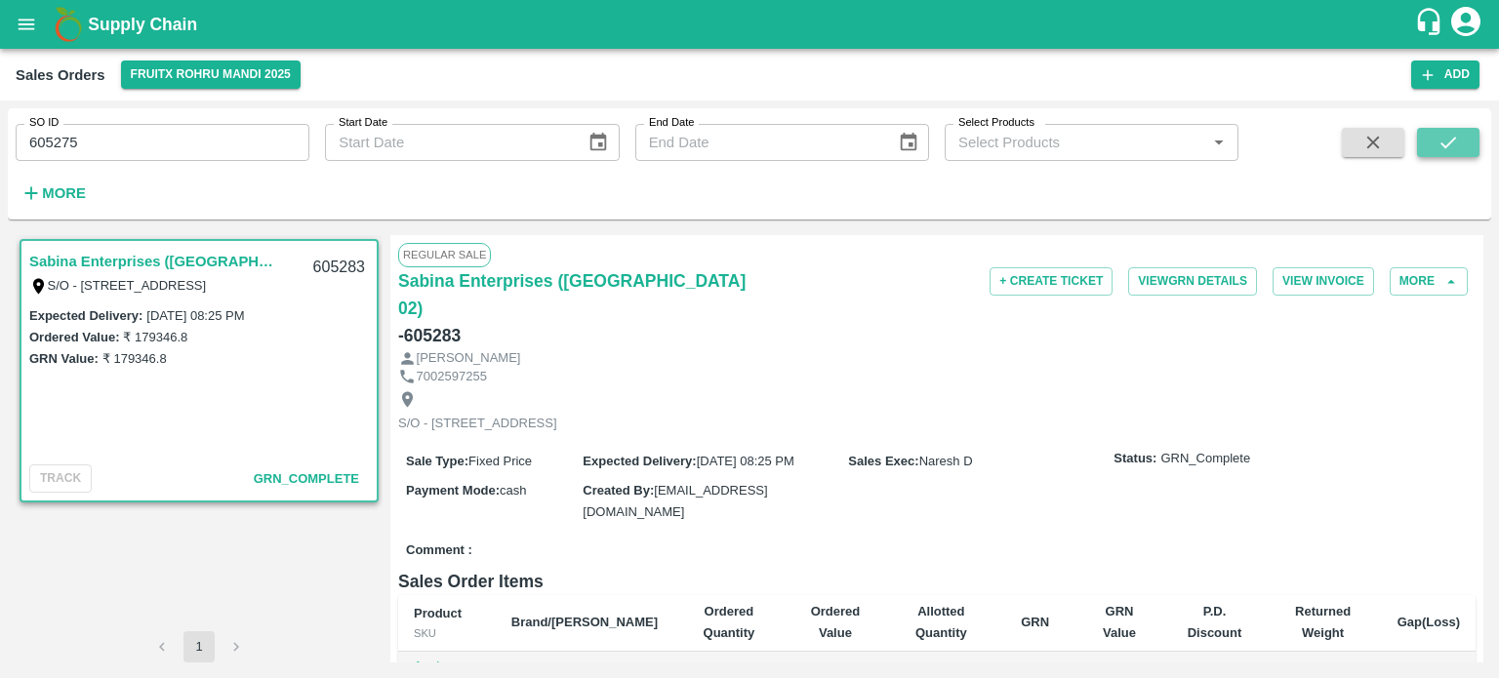
click at [1434, 146] on button "submit" at bounding box center [1448, 142] width 62 height 29
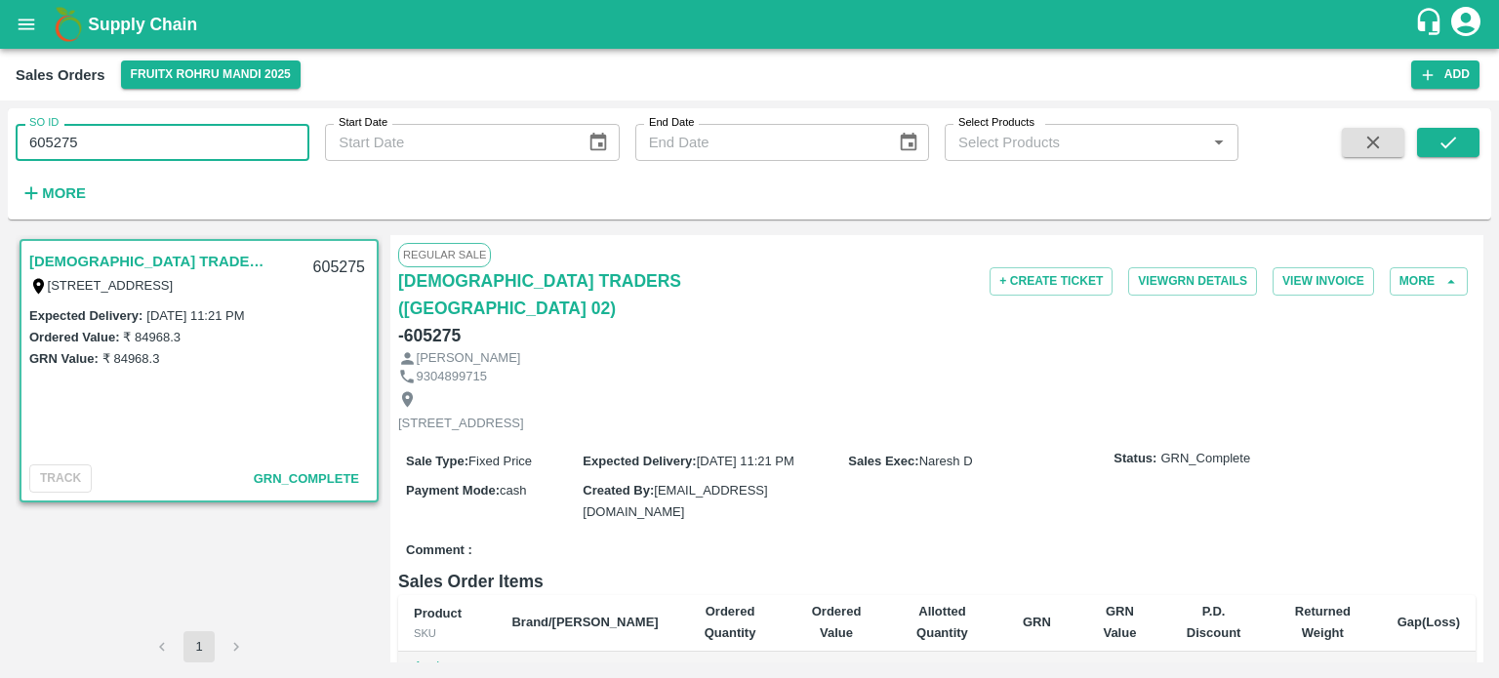
drag, startPoint x: 145, startPoint y: 145, endPoint x: 0, endPoint y: 147, distance: 145.4
click at [0, 147] on div "SO ID 605275 SO ID Start Date Start Date End Date End Date Select Products Sele…" at bounding box center [749, 389] width 1499 height 578
paste input "text"
click at [1435, 148] on button "submit" at bounding box center [1448, 142] width 62 height 29
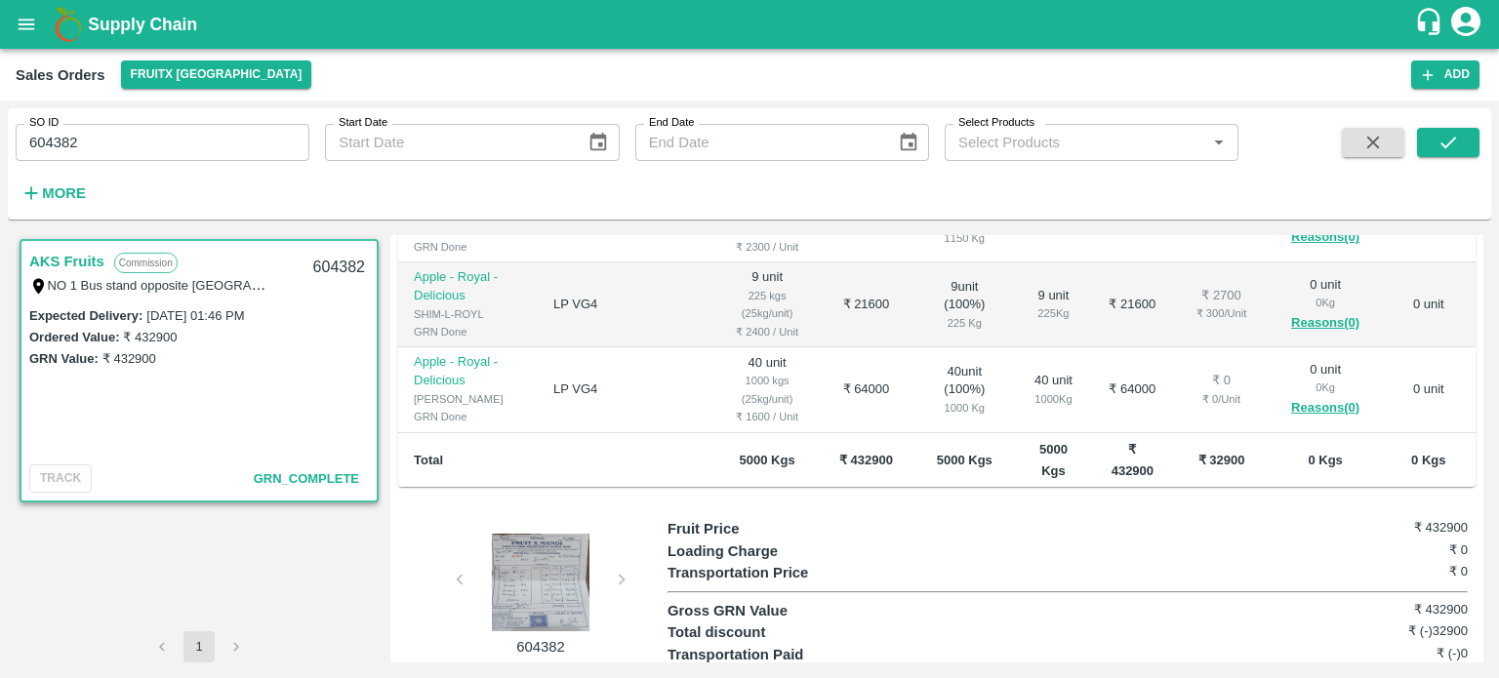
scroll to position [495, 0]
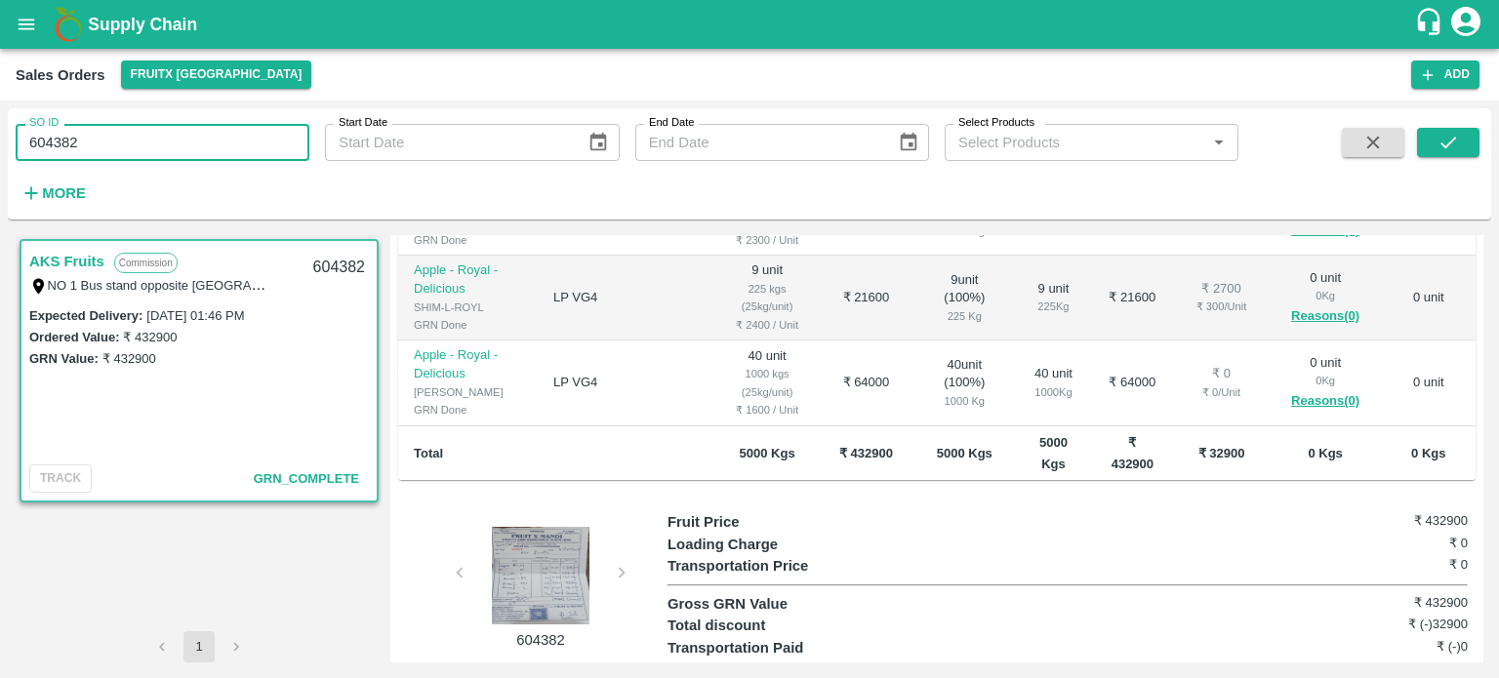
drag, startPoint x: 120, startPoint y: 137, endPoint x: 0, endPoint y: 167, distance: 123.8
click at [0, 167] on div "SO ID 604382 SO ID Start Date Start Date End Date End Date Select Products Sele…" at bounding box center [749, 389] width 1499 height 578
paste input "text"
click at [1455, 136] on icon "submit" at bounding box center [1447, 142] width 21 height 21
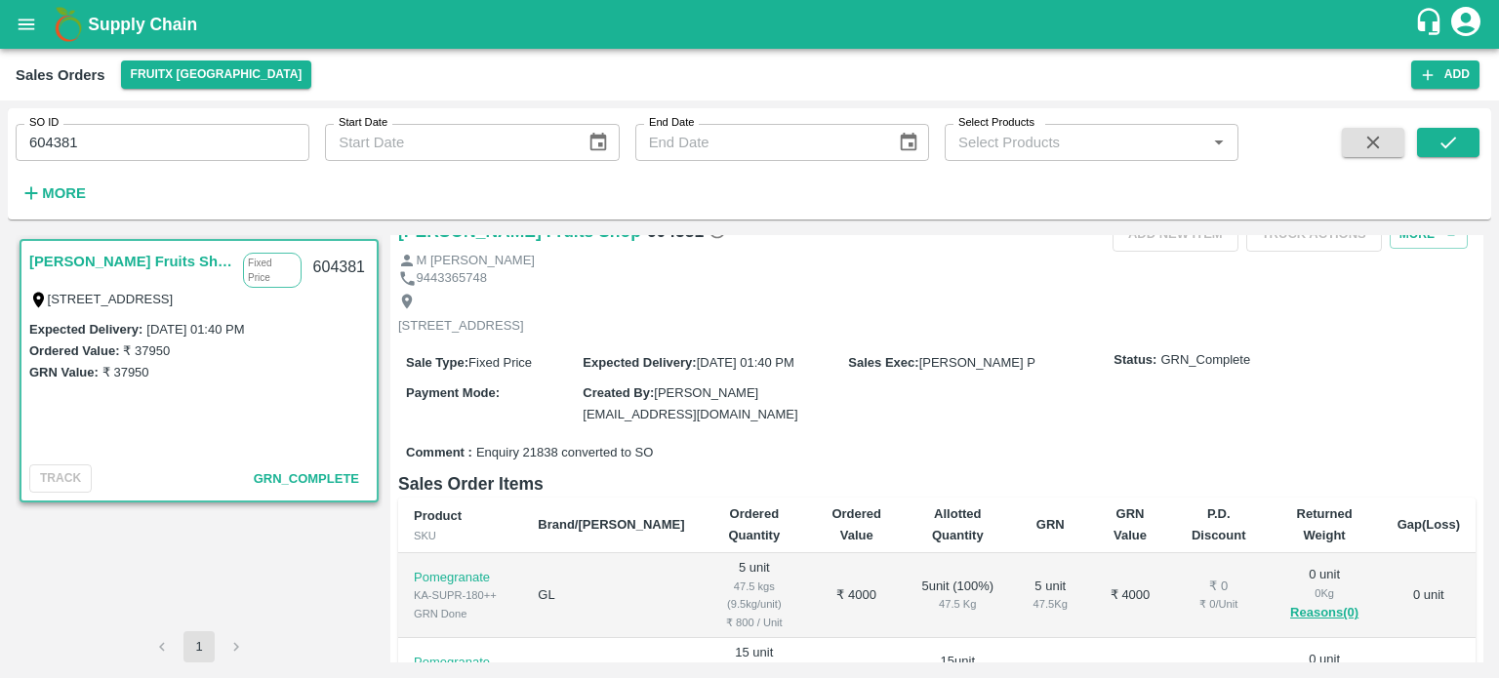
scroll to position [495, 0]
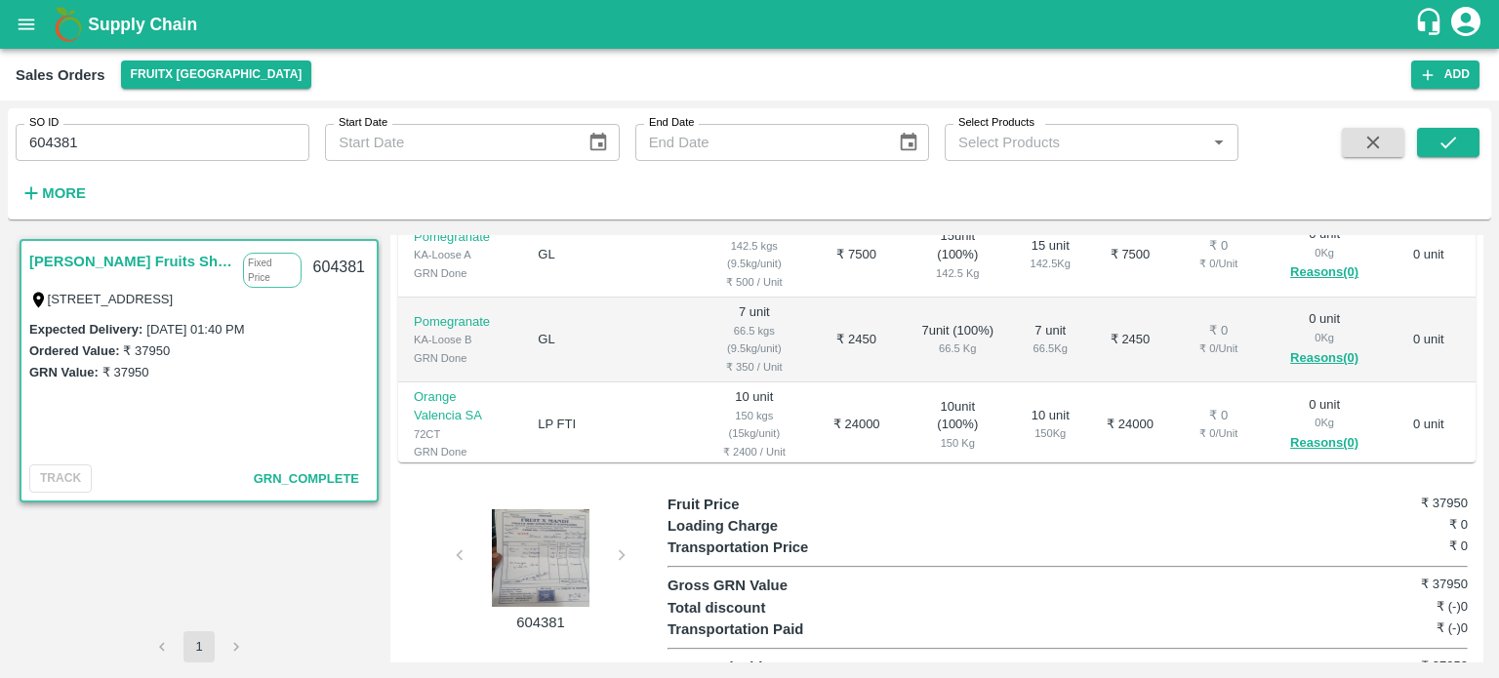
drag, startPoint x: 60, startPoint y: 137, endPoint x: 183, endPoint y: 141, distance: 124.0
click at [183, 141] on input "604381" at bounding box center [163, 142] width 294 height 37
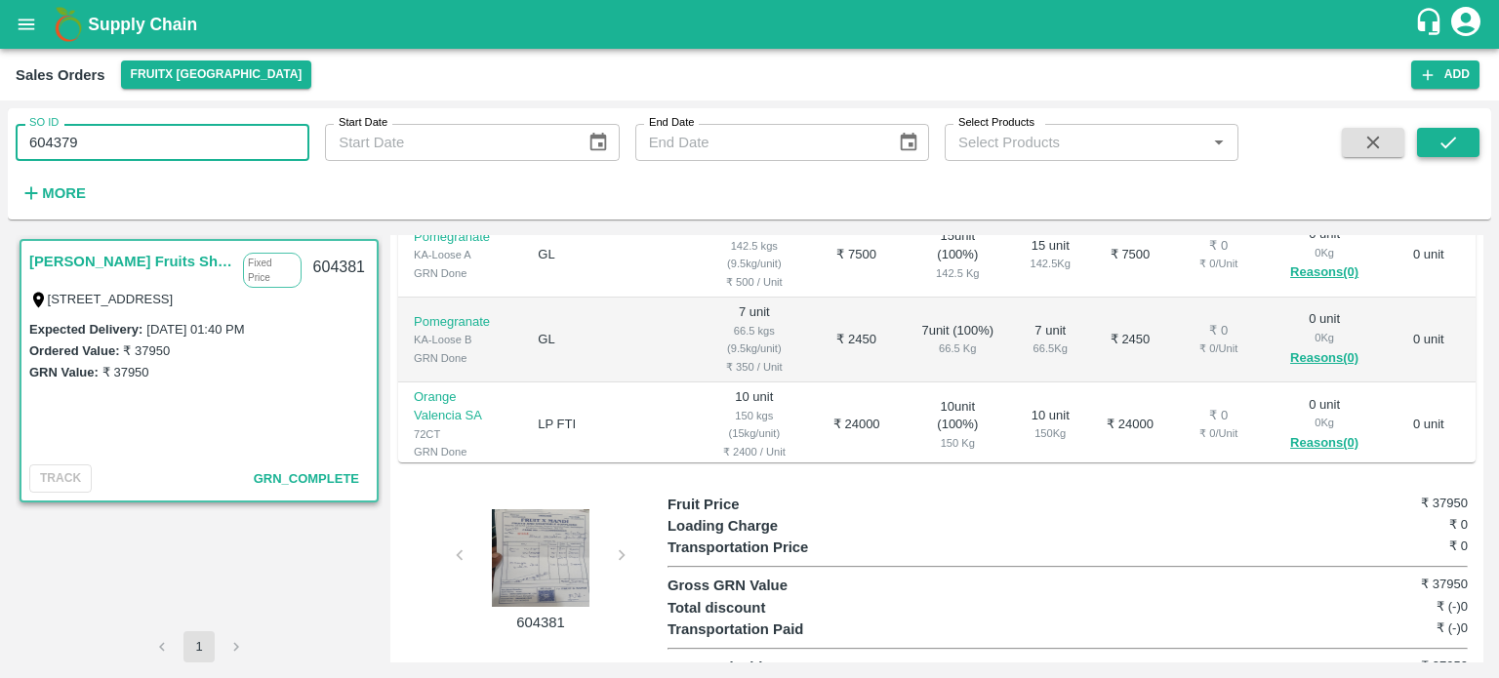
type input "604379"
click at [1443, 143] on icon "submit" at bounding box center [1447, 142] width 21 height 21
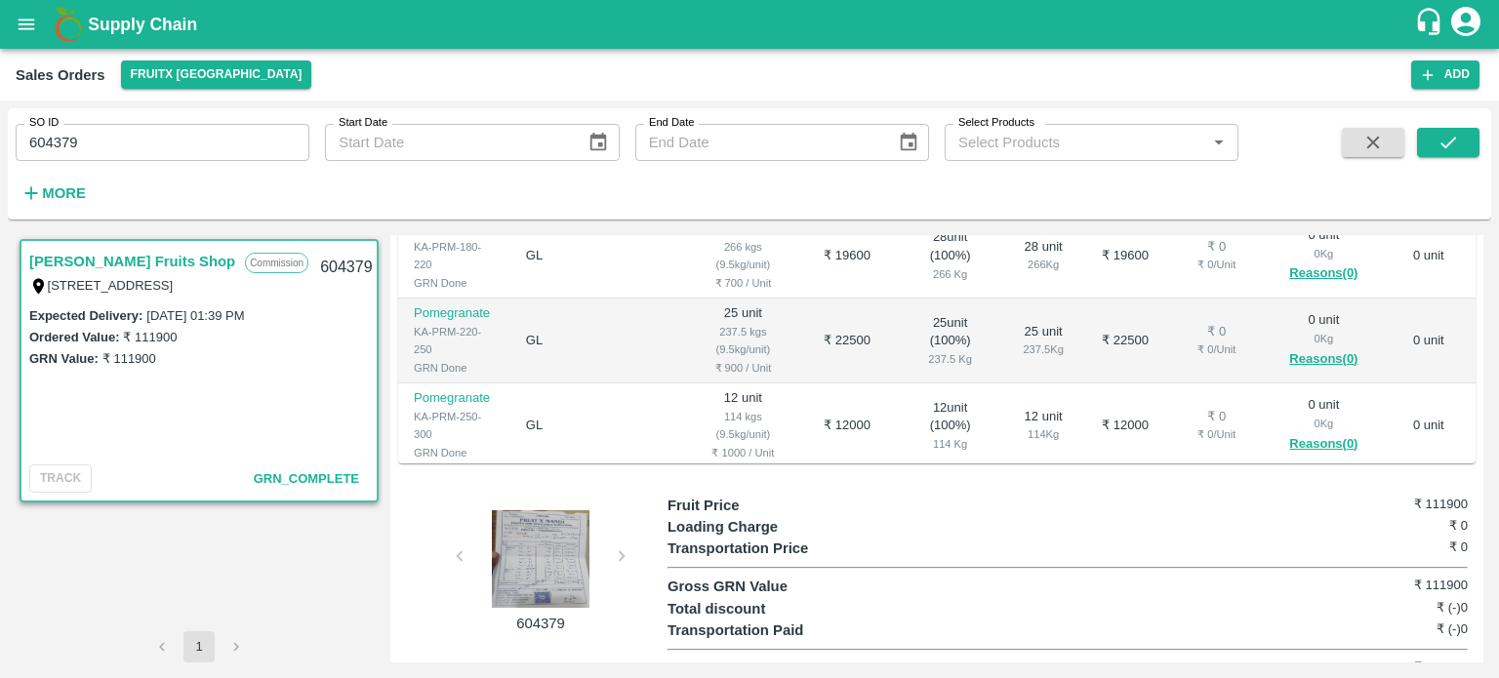
scroll to position [495, 0]
